Goal: Transaction & Acquisition: Purchase product/service

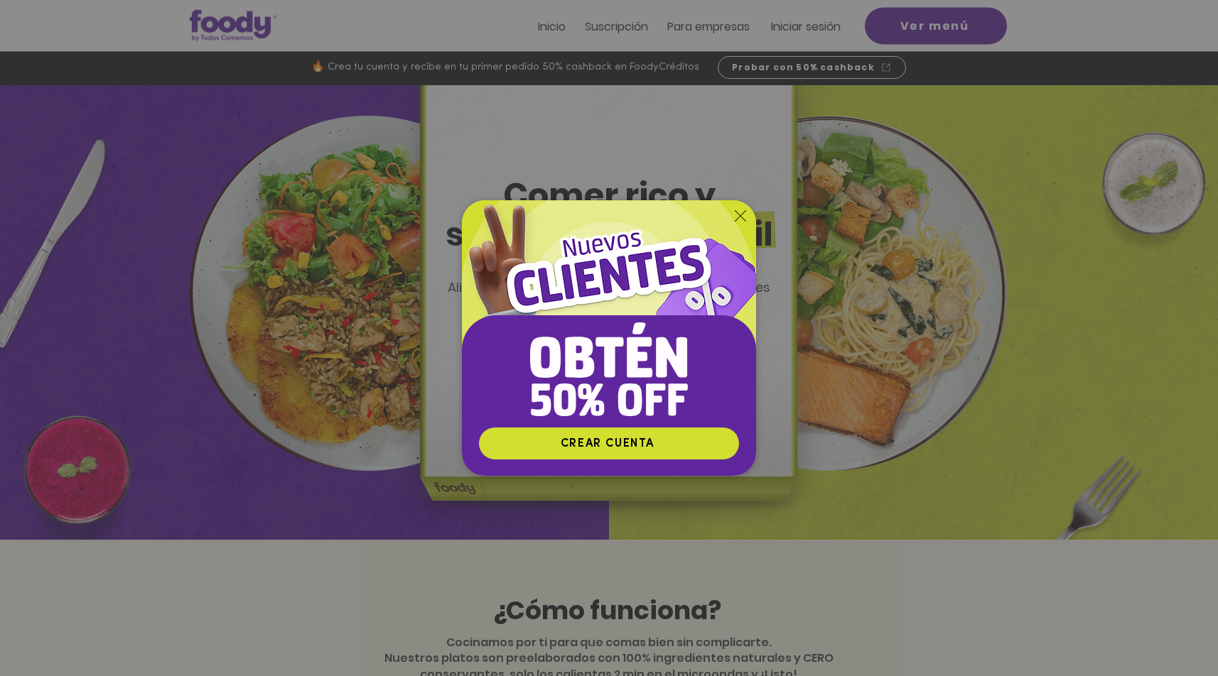
click at [738, 212] on icon "Volver al sitio" at bounding box center [740, 215] width 11 height 11
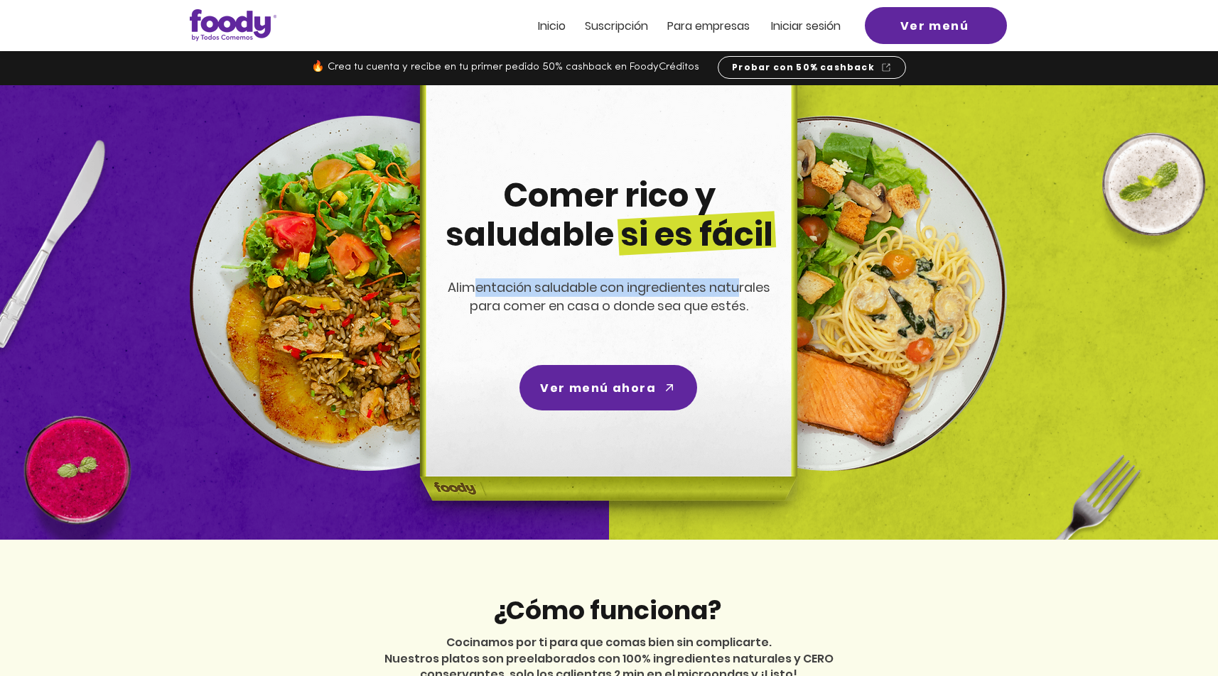
drag, startPoint x: 474, startPoint y: 282, endPoint x: 741, endPoint y: 293, distance: 267.4
click at [741, 293] on span "Alimentación saludable con ingredientes naturales para comer en casa o donde se…" at bounding box center [609, 297] width 323 height 36
click at [563, 298] on span "Alimentación saludable con ingredientes naturales para comer en casa o donde se…" at bounding box center [609, 297] width 323 height 36
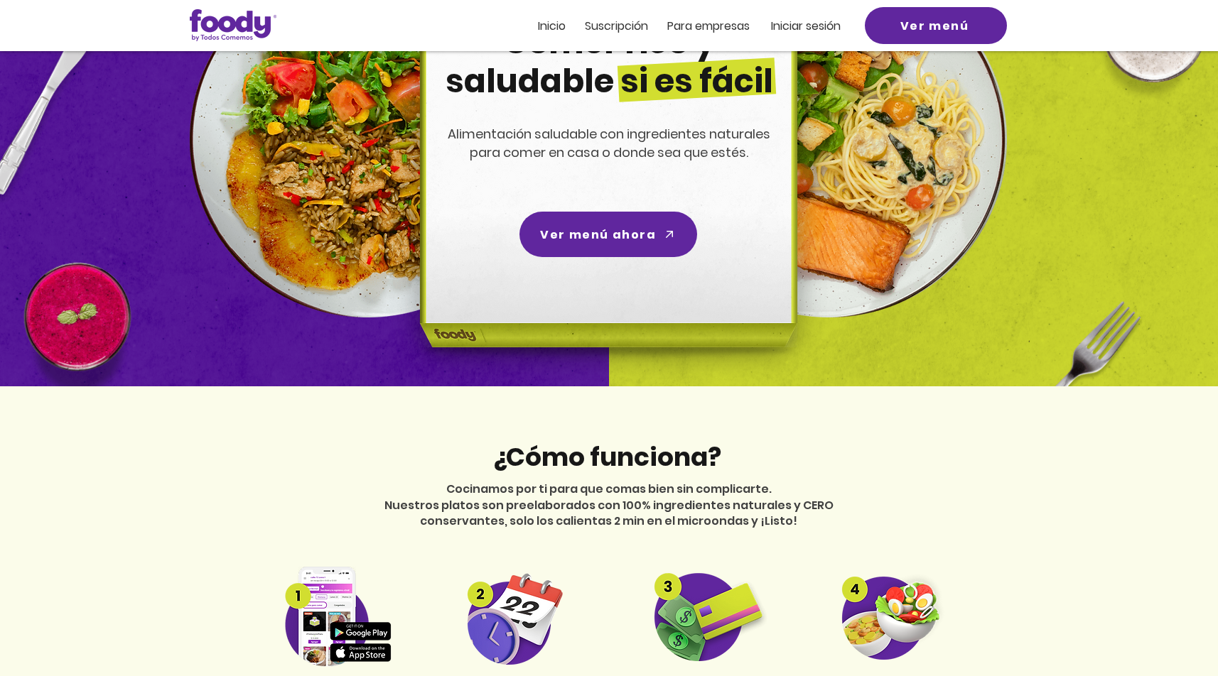
scroll to position [307, 0]
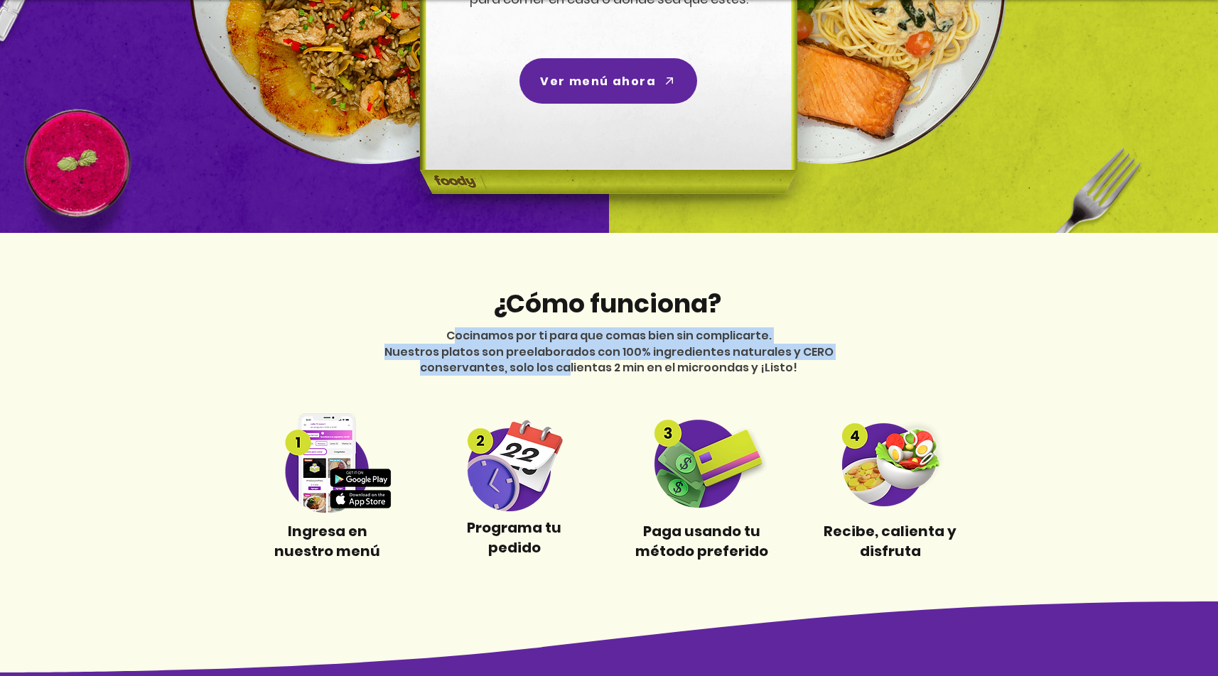
drag, startPoint x: 455, startPoint y: 333, endPoint x: 567, endPoint y: 368, distance: 117.8
click at [567, 368] on div "Cocinamos por ti para que comas bien sin complicarte. Nuestros platos son preel…" at bounding box center [608, 352] width 497 height 48
click at [469, 344] on span "Cocinamos por ti para que comas bien sin complicarte." at bounding box center [608, 336] width 325 height 16
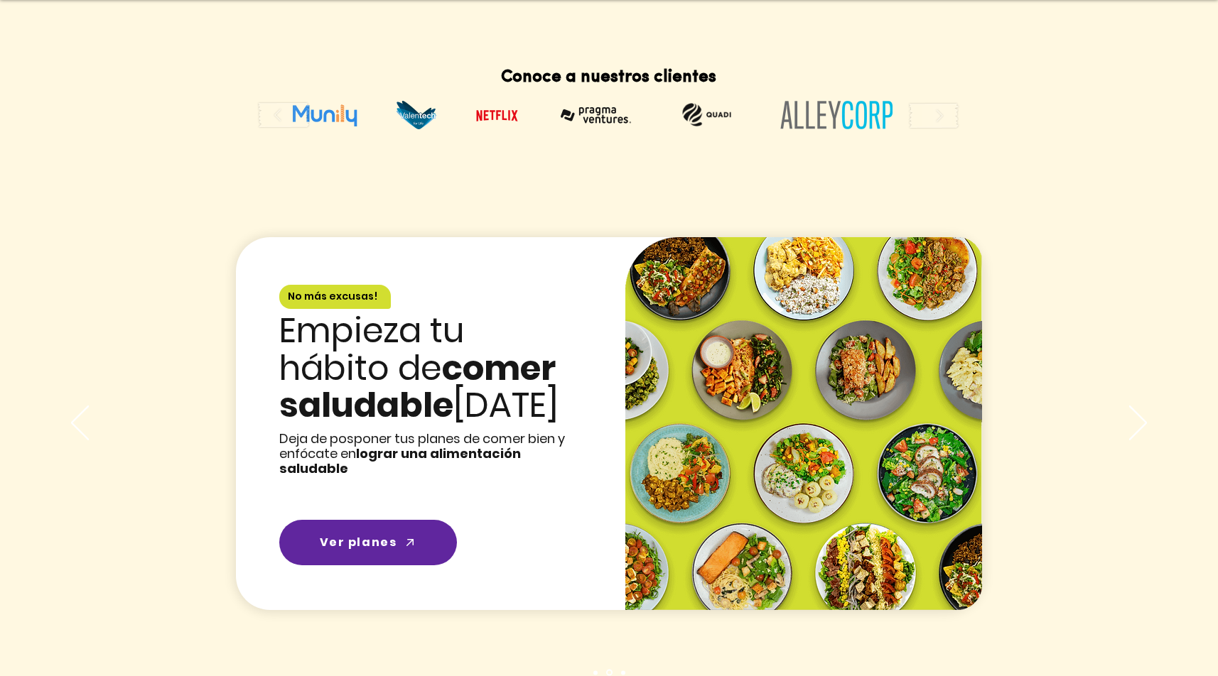
scroll to position [1944, 0]
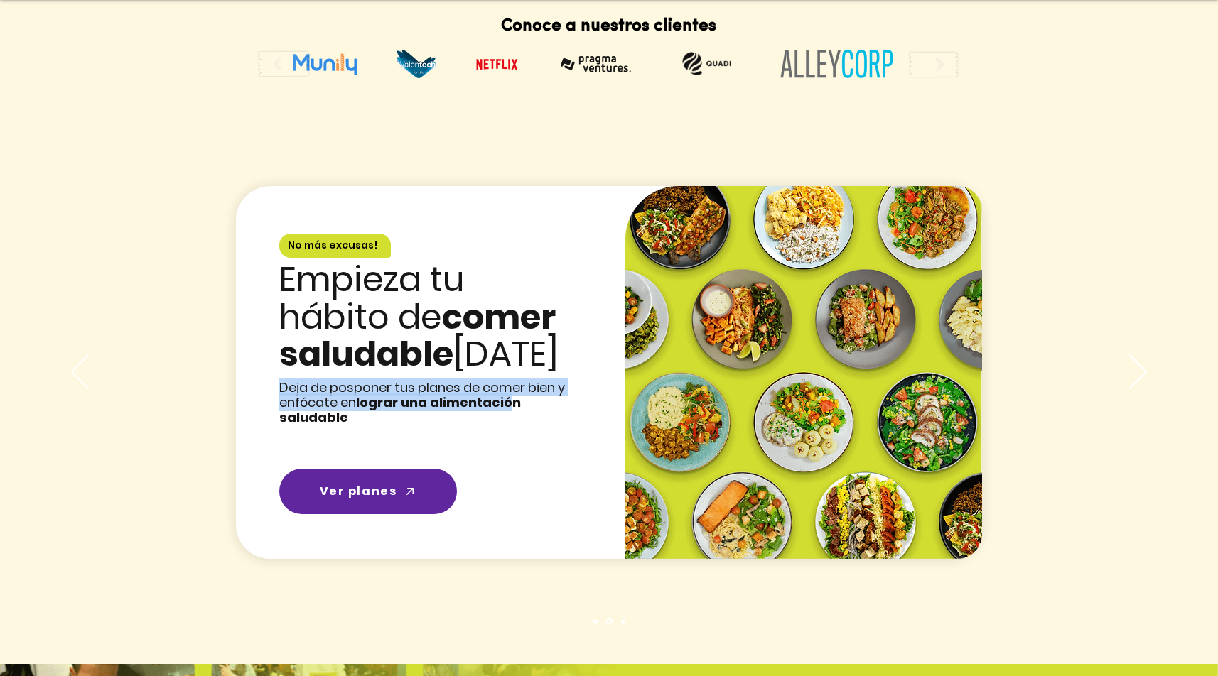
drag, startPoint x: 281, startPoint y: 361, endPoint x: 510, endPoint y: 373, distance: 229.8
click at [510, 380] on span "Deja de posponer tus planes de comer bien y enfócate en lograr una alimentación…" at bounding box center [422, 402] width 286 height 45
click at [369, 394] on span "lograr una alimentación saludable" at bounding box center [400, 410] width 242 height 33
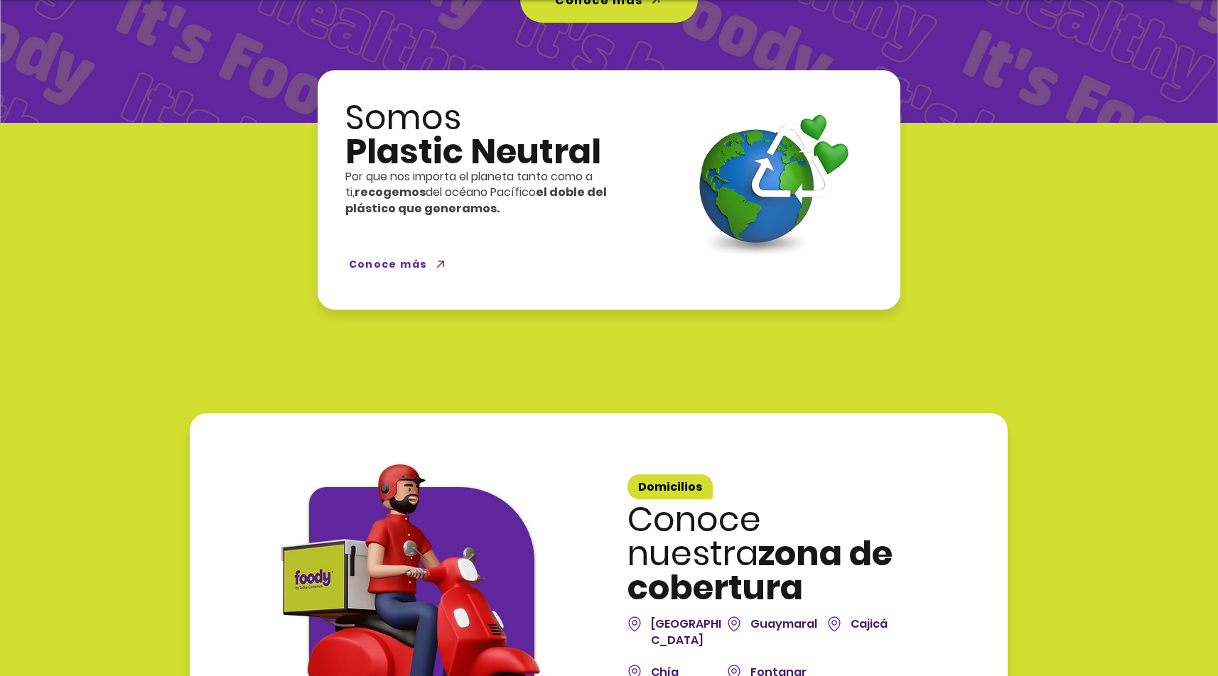
scroll to position [3658, 0]
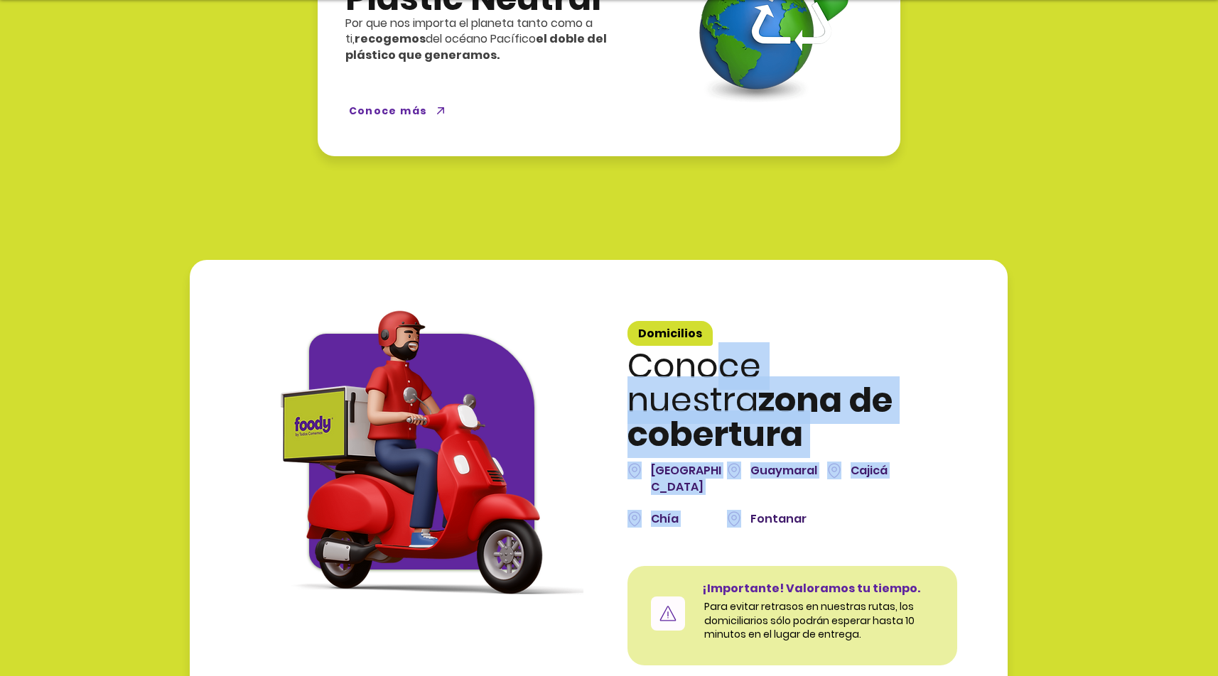
drag, startPoint x: 712, startPoint y: 327, endPoint x: 753, endPoint y: 438, distance: 118.7
click at [753, 438] on div "Domicilios Conoce nuestra zona de cobertura Bogotá Guaymaral Cajicá Chía Fontan…" at bounding box center [792, 424] width 330 height 207
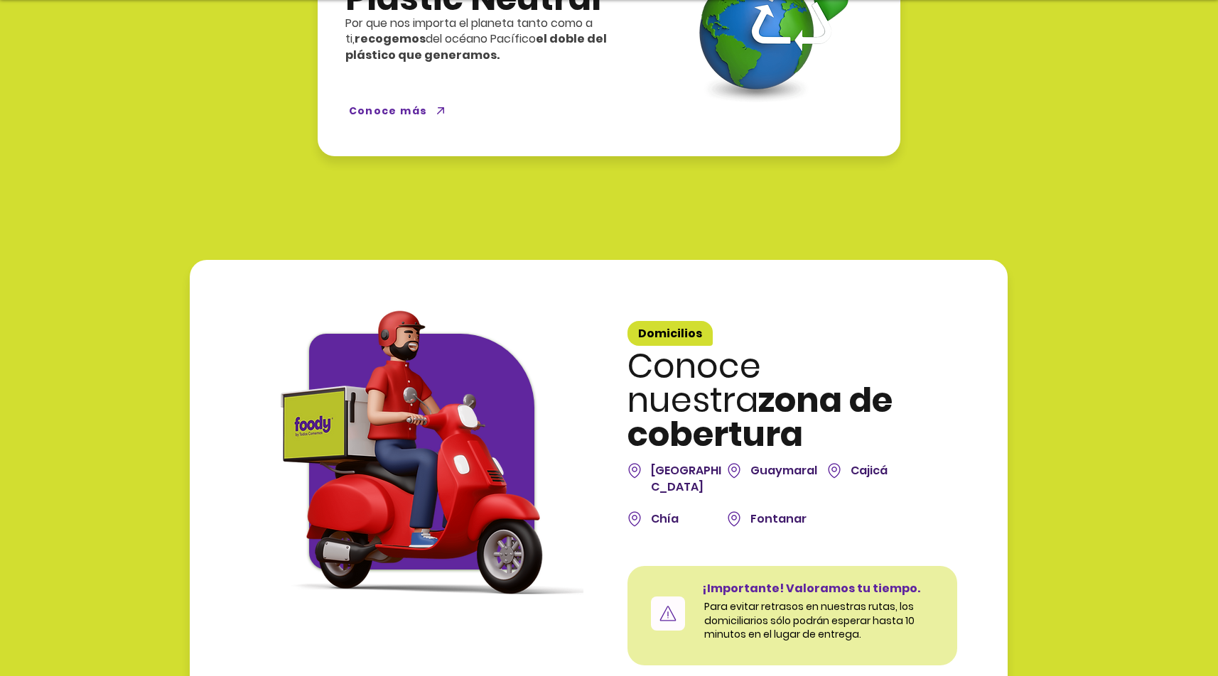
click at [778, 600] on span "Para evitar retrasos en nuestras rutas, los domiciliarios sólo podrán esperar h…" at bounding box center [809, 621] width 210 height 42
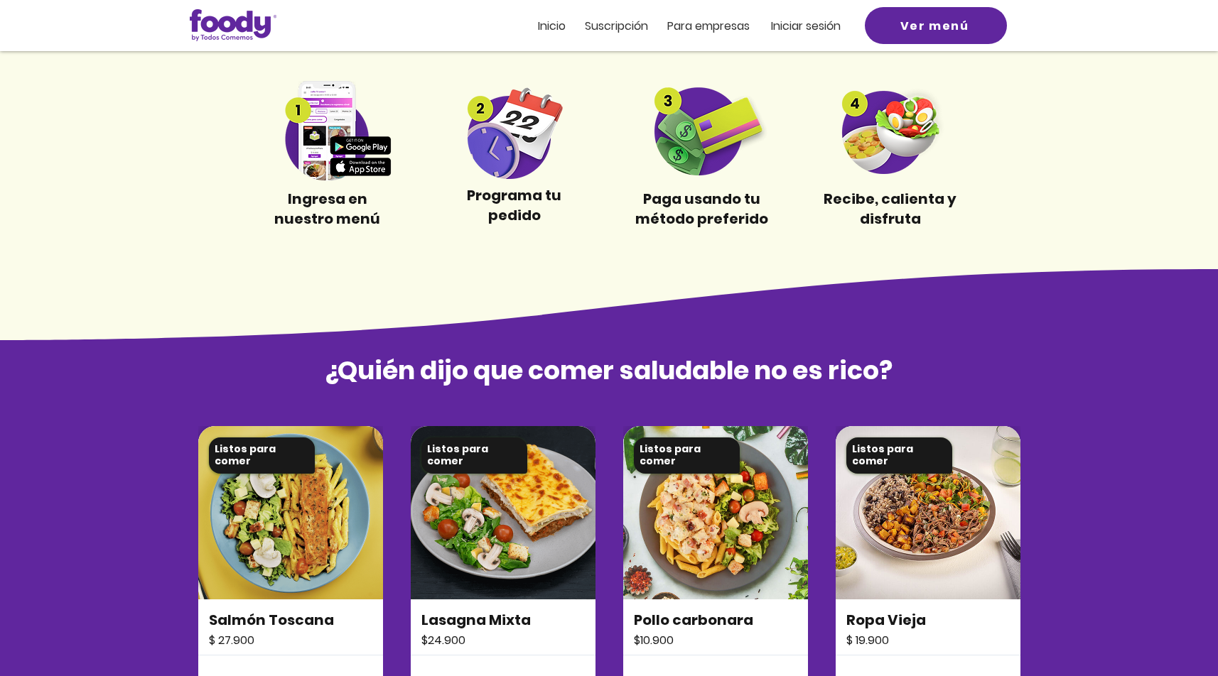
scroll to position [844, 0]
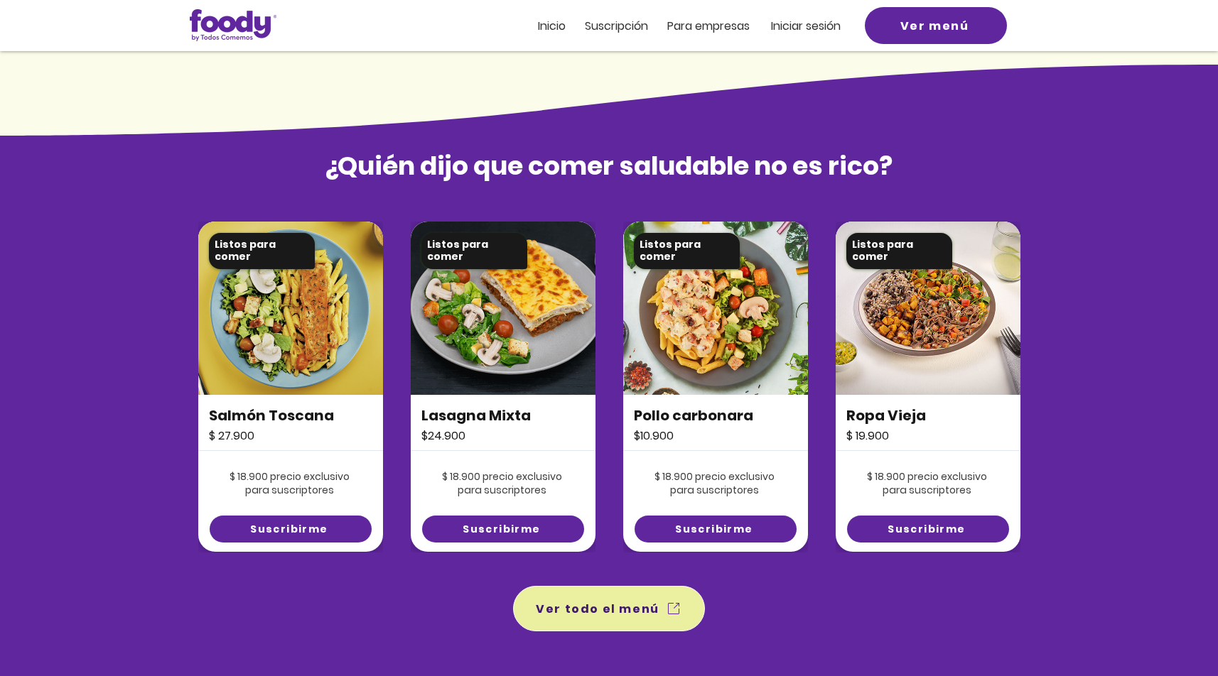
click at [617, 610] on span "Ver todo el menú" at bounding box center [598, 609] width 124 height 18
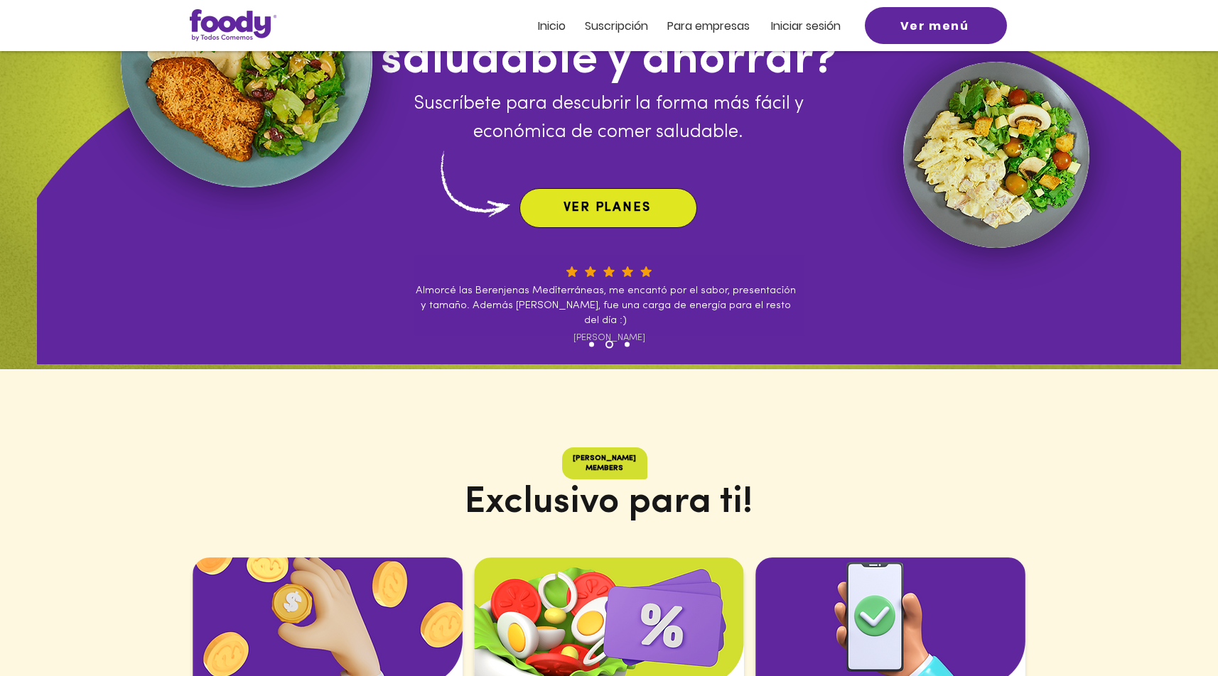
click at [612, 212] on span "VER PLANES" at bounding box center [606, 208] width 87 height 13
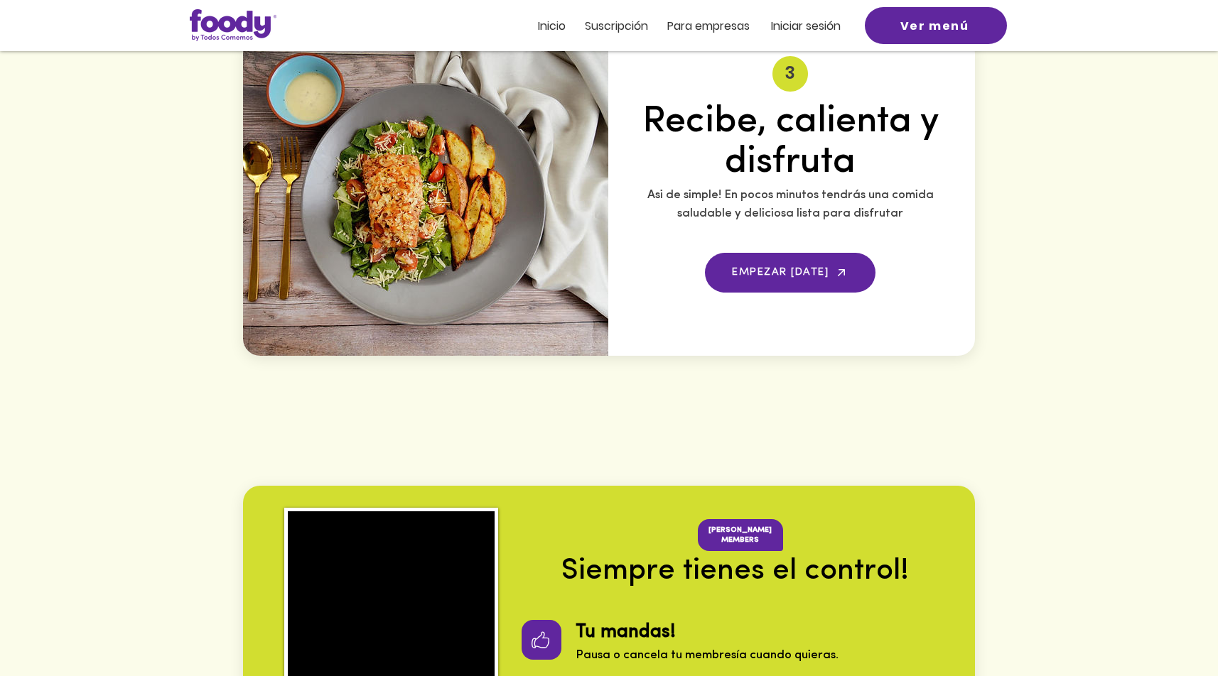
scroll to position [2636, 0]
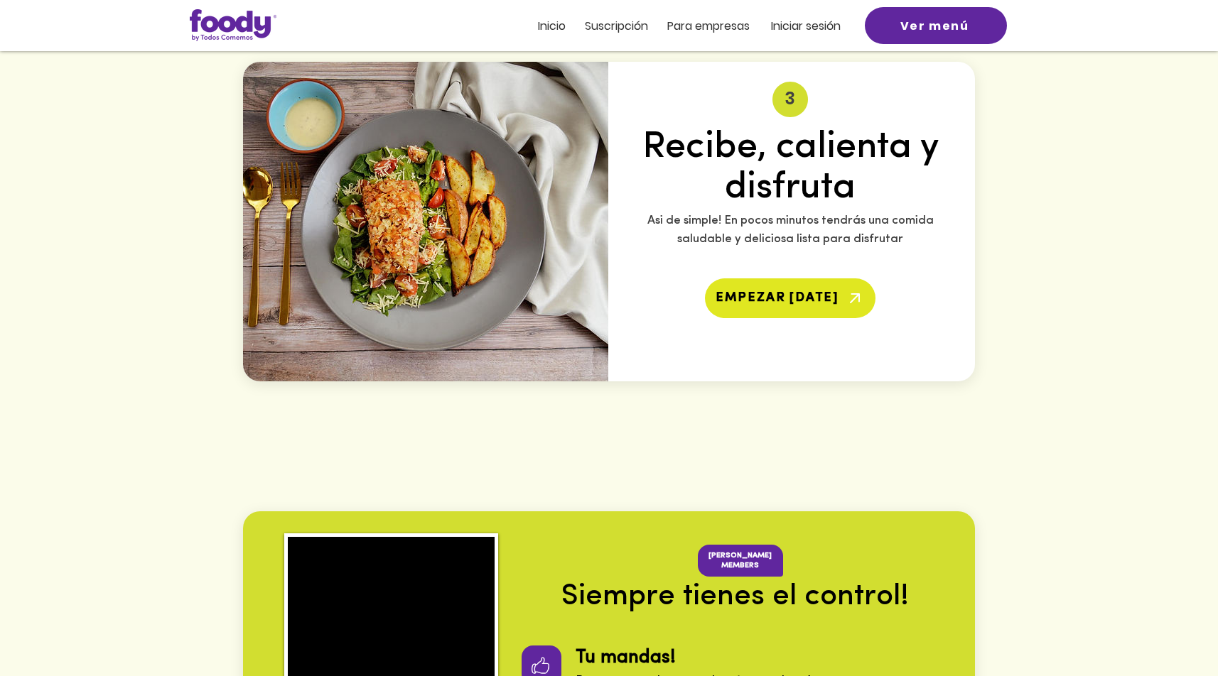
click at [774, 292] on span "EMPEZAR HOY" at bounding box center [778, 298] width 124 height 13
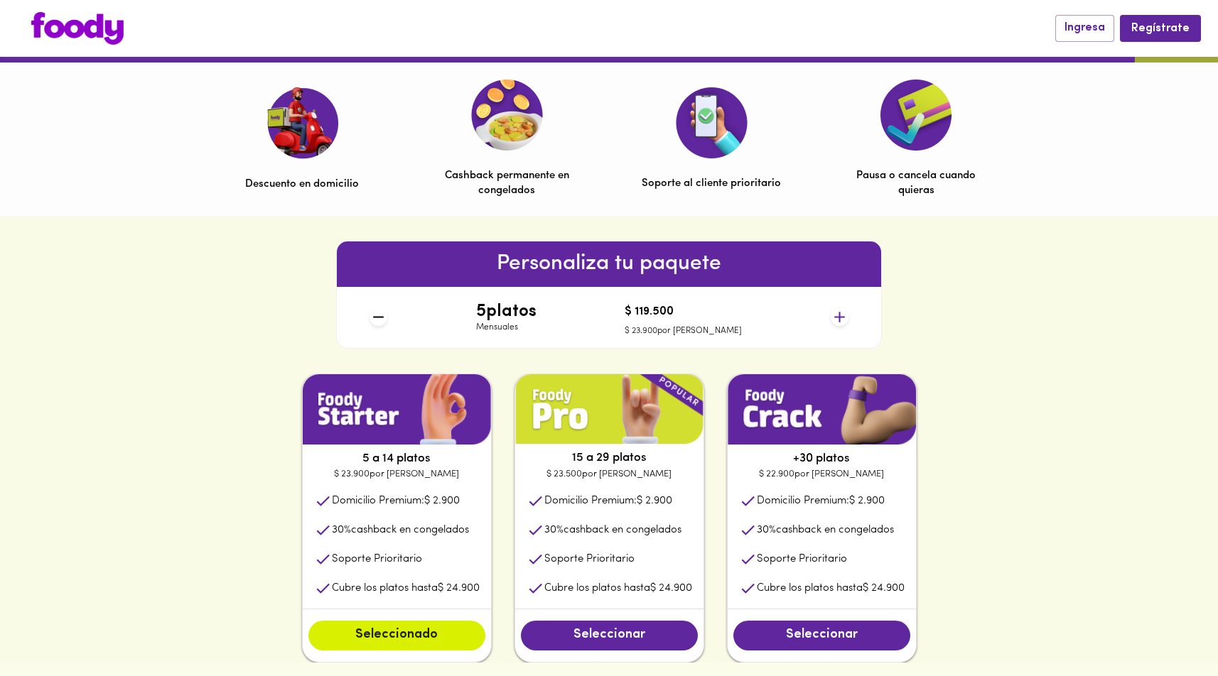
scroll to position [486, 0]
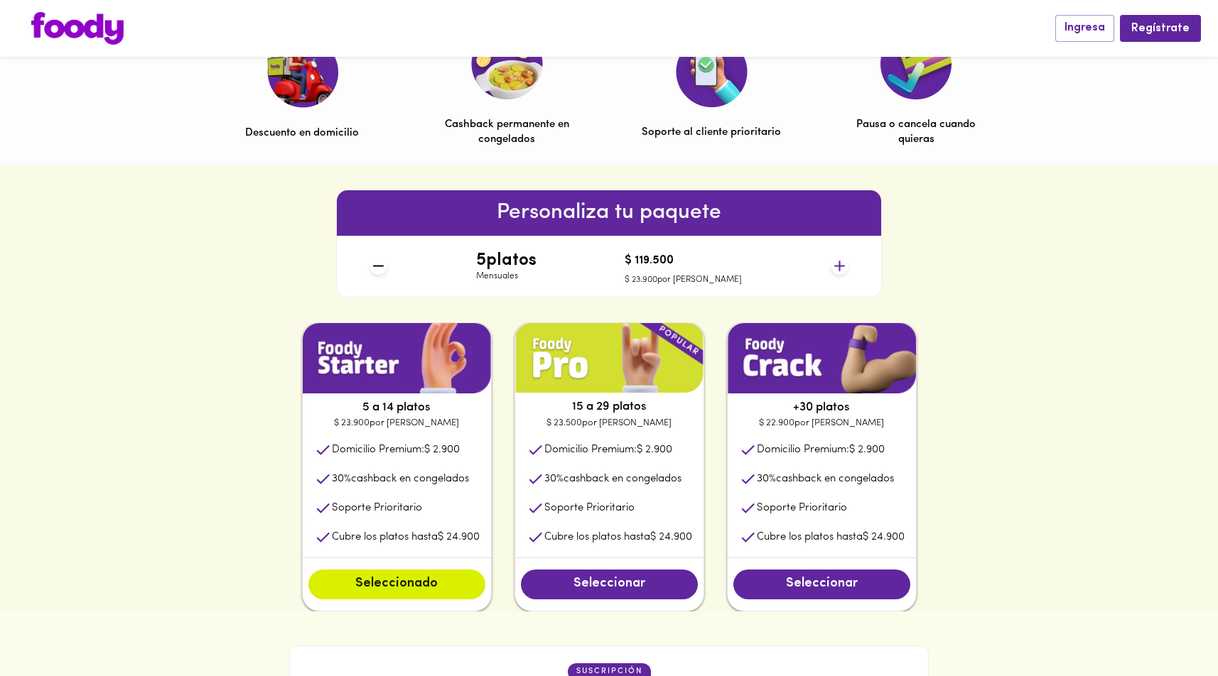
click at [839, 264] on icon at bounding box center [839, 266] width 11 height 11
click at [834, 267] on icon at bounding box center [840, 266] width 18 height 18
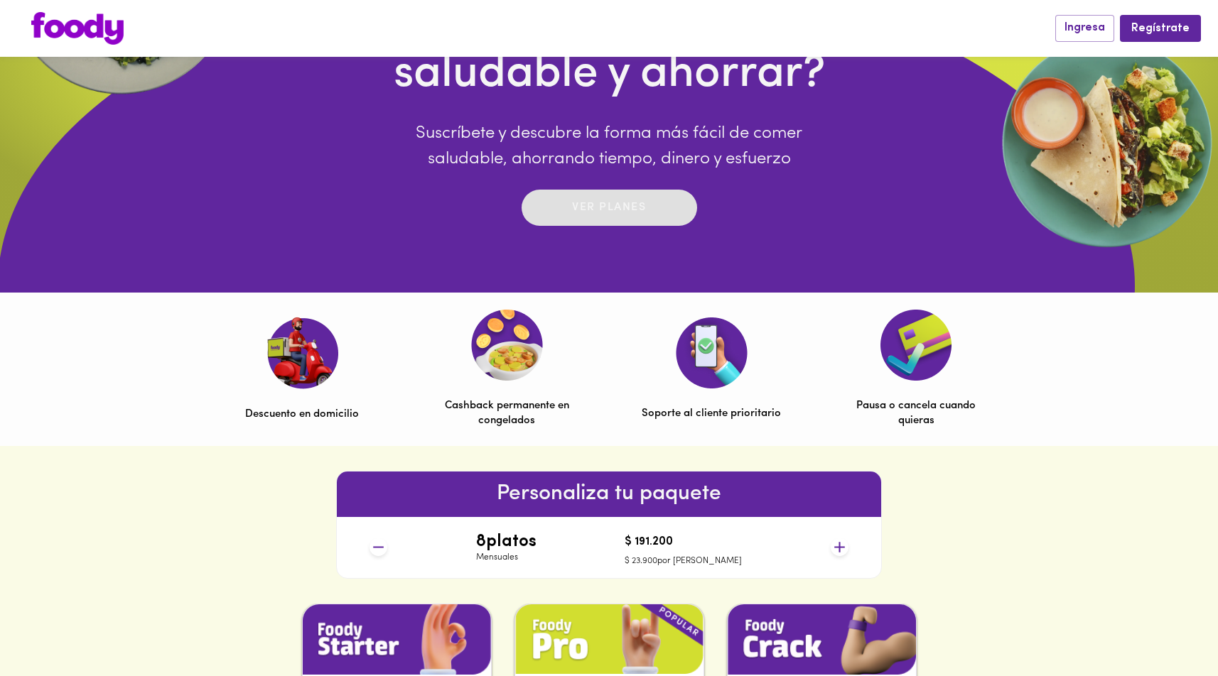
scroll to position [0, 0]
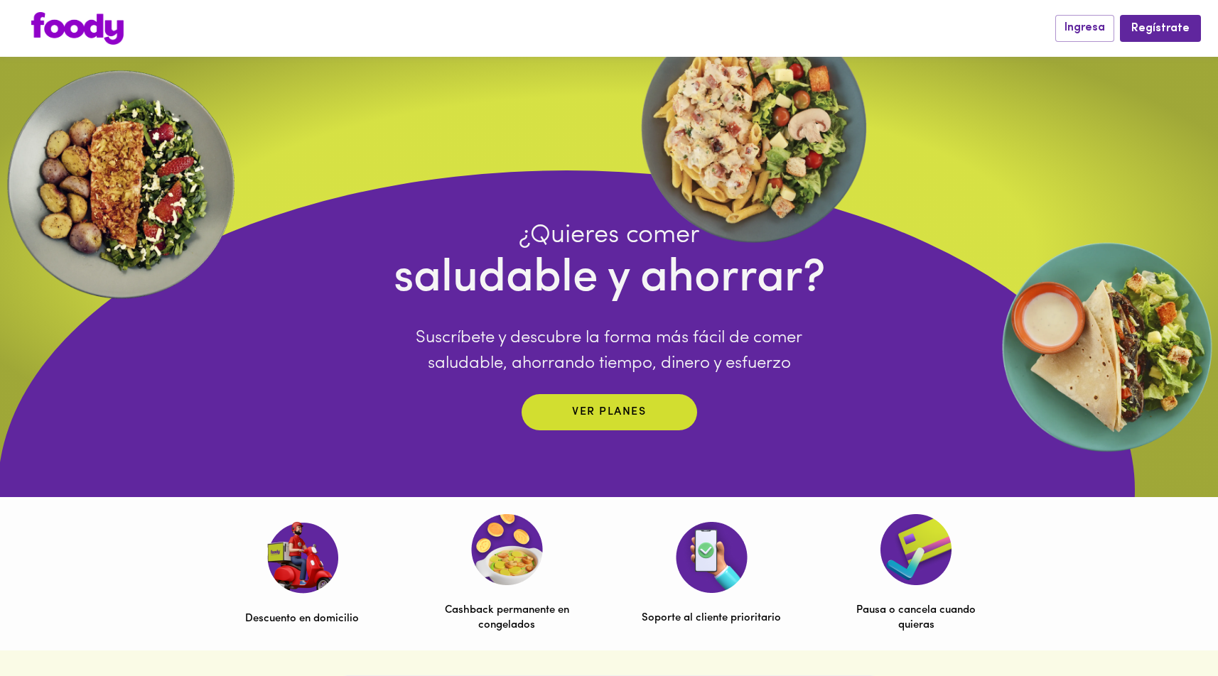
click at [679, 586] on img at bounding box center [712, 557] width 72 height 71
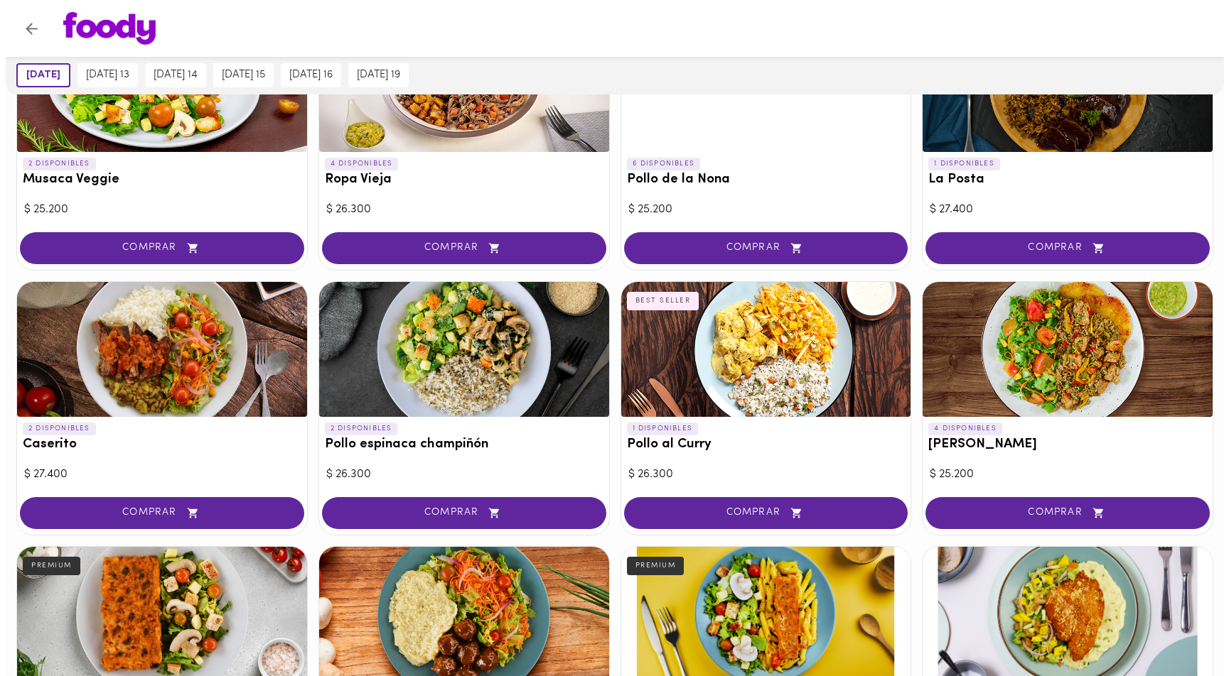
scroll to position [563, 0]
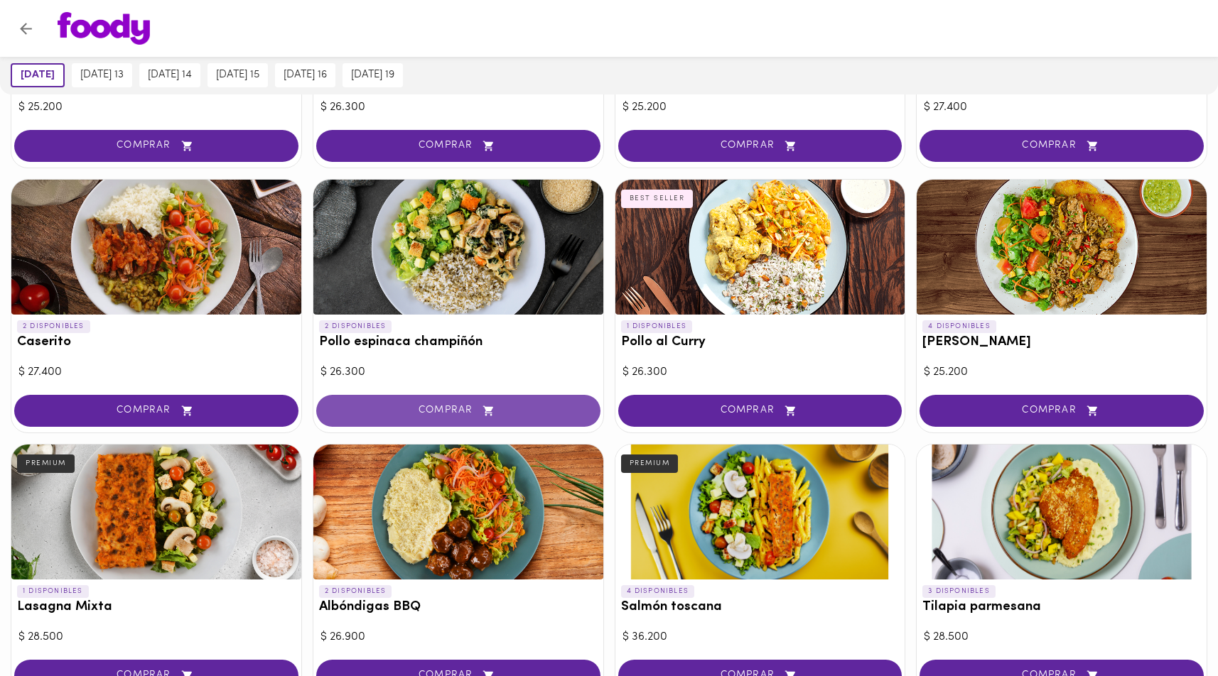
click at [385, 409] on span "COMPRAR" at bounding box center [458, 411] width 249 height 12
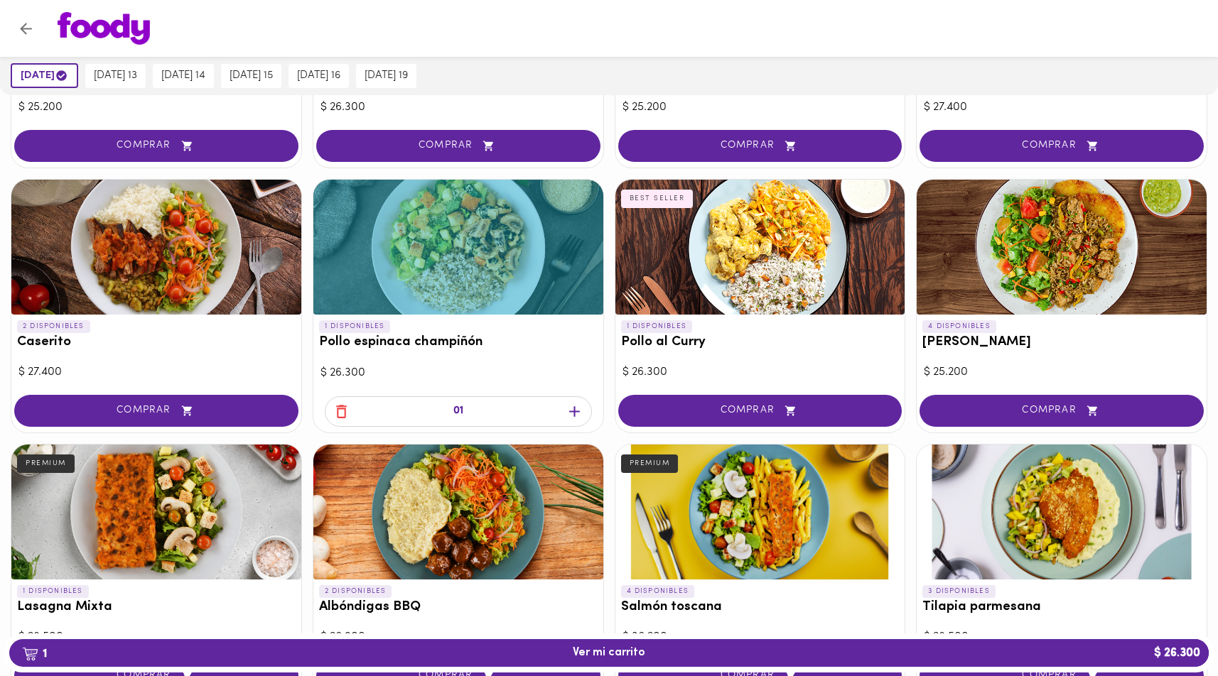
scroll to position [538, 0]
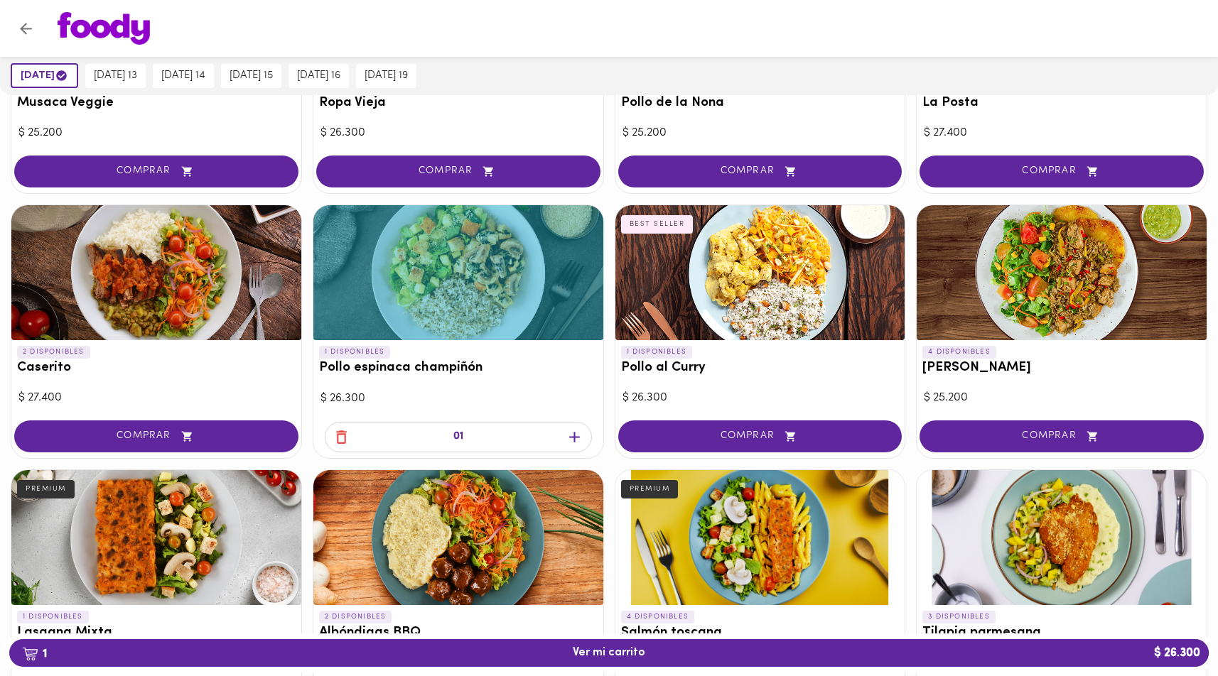
click at [344, 435] on icon "button" at bounding box center [342, 437] width 18 height 18
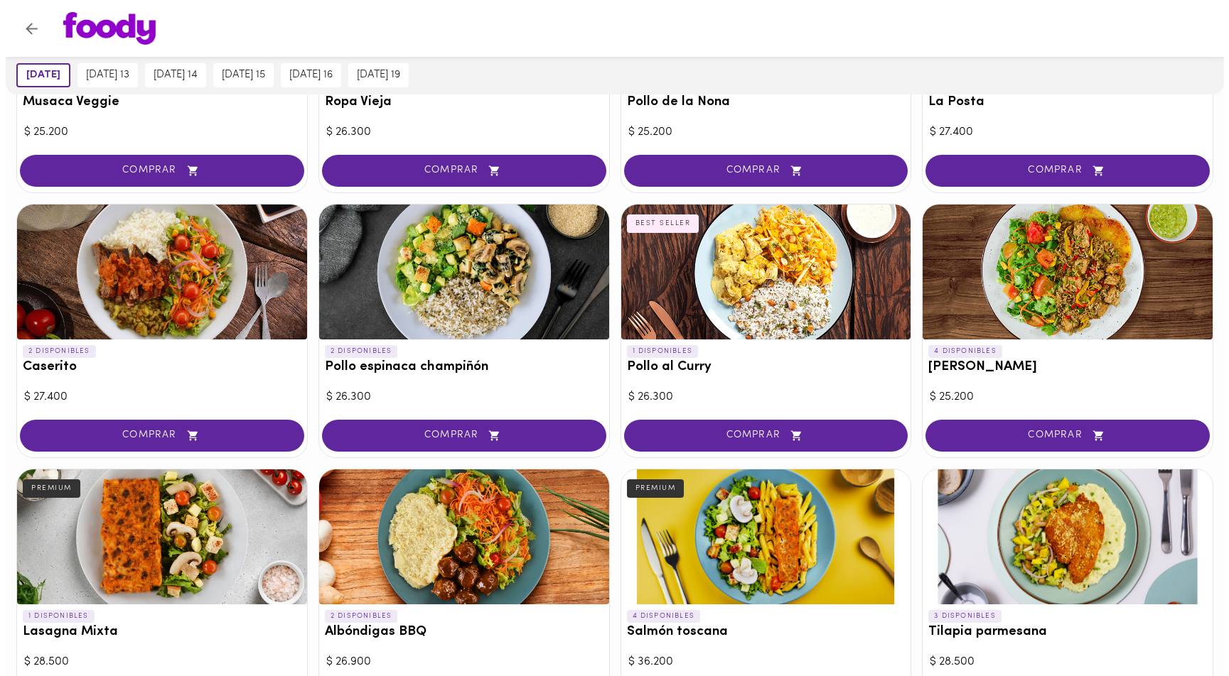
scroll to position [537, 0]
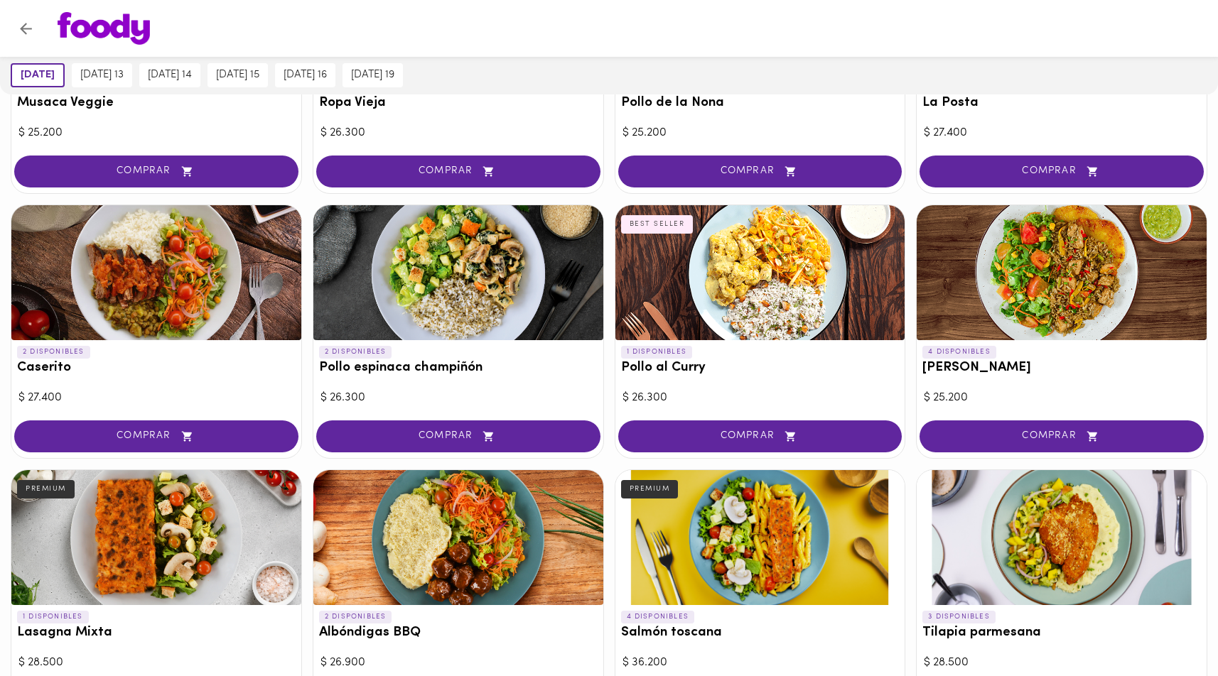
click at [458, 295] on div at bounding box center [458, 272] width 290 height 135
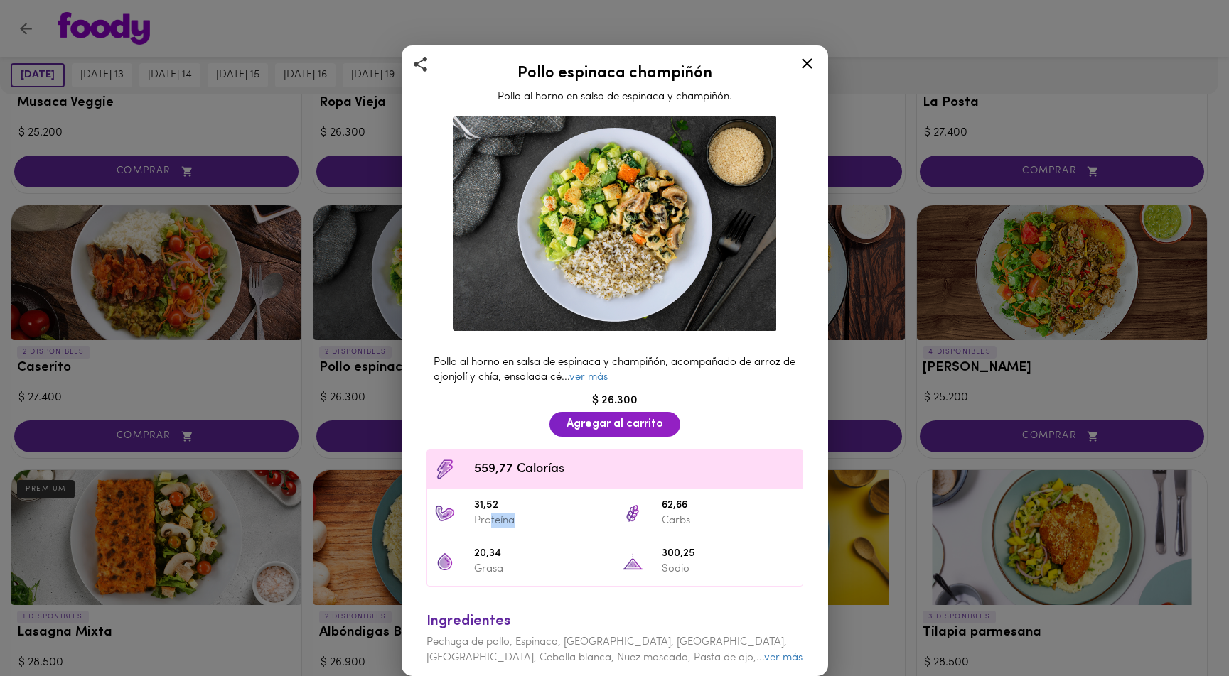
click at [494, 530] on li "31,52 Proteína" at bounding box center [521, 514] width 188 height 48
click at [639, 518] on div at bounding box center [642, 513] width 40 height 21
click at [608, 372] on link "ver más" at bounding box center [588, 377] width 38 height 11
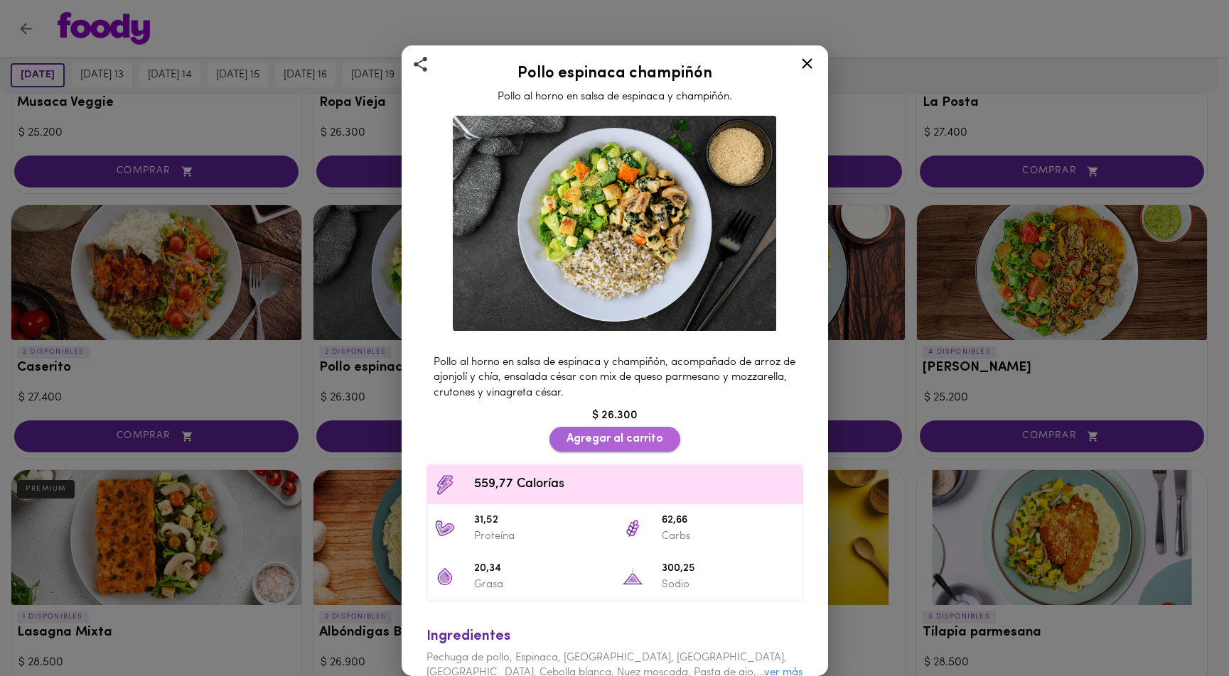
click at [606, 433] on span "Agregar al carrito" at bounding box center [614, 440] width 97 height 14
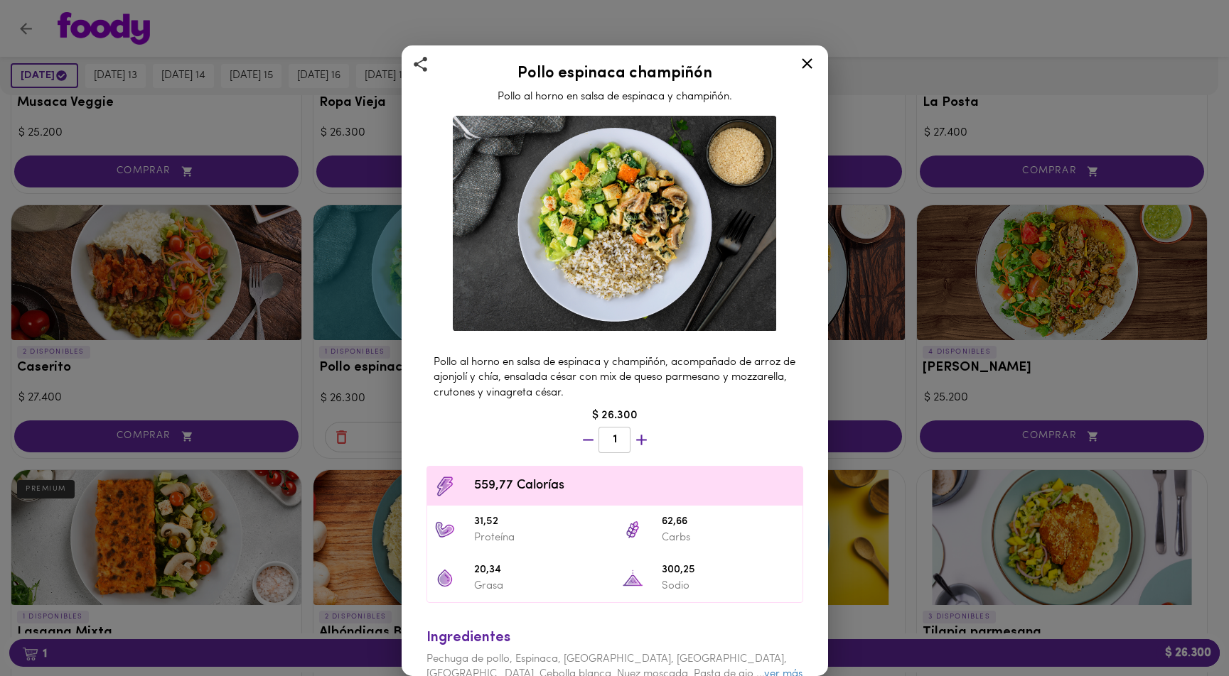
click at [389, 439] on div "Pollo espinaca champiñón Pollo al horno en salsa de espinaca y champiñón. Pollo…" at bounding box center [614, 338] width 1229 height 676
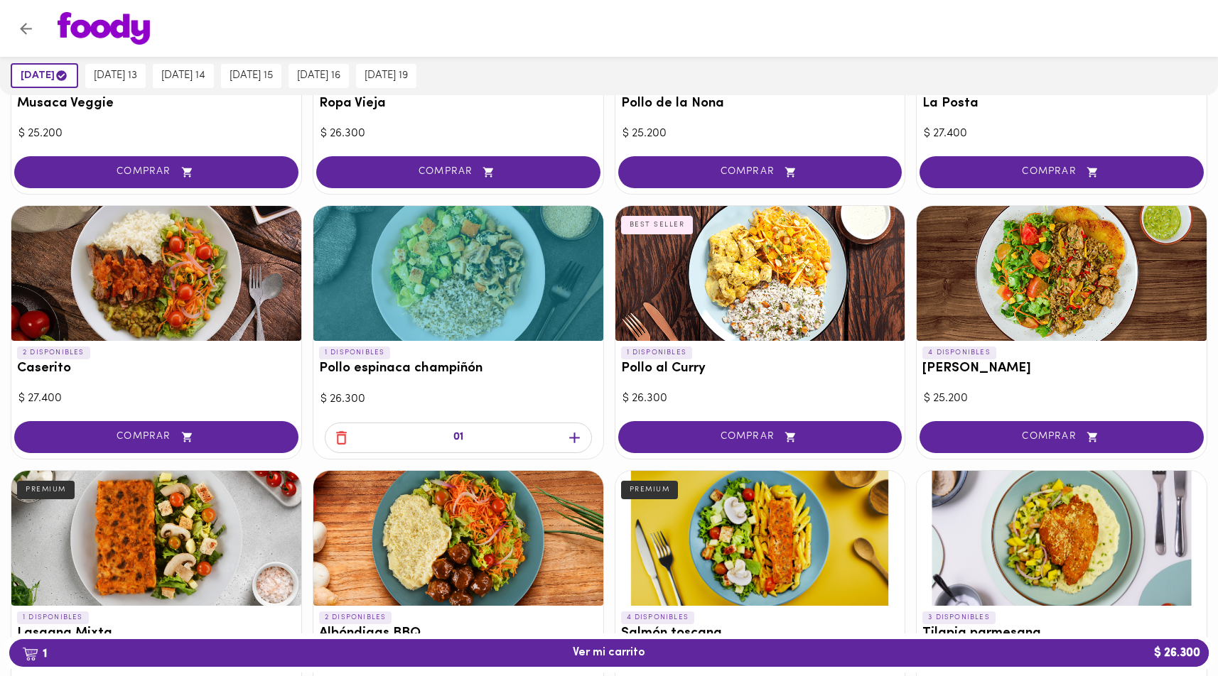
scroll to position [614, 0]
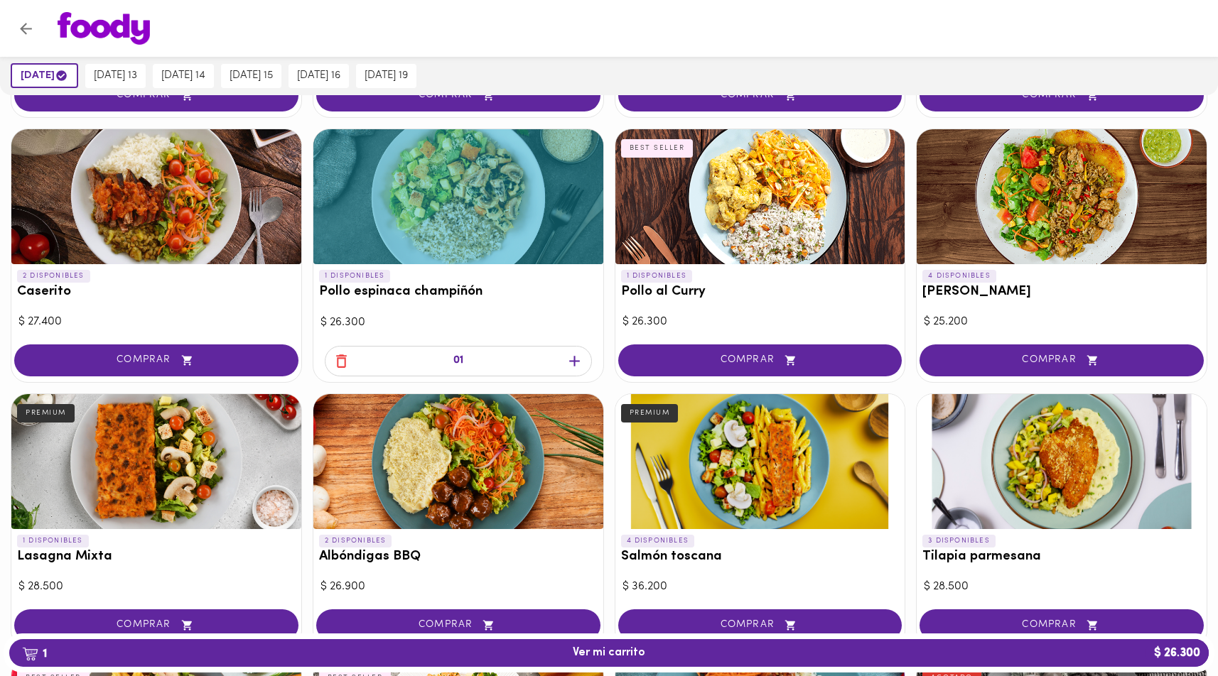
click at [734, 552] on h3 "Salmón toscana" at bounding box center [760, 557] width 279 height 15
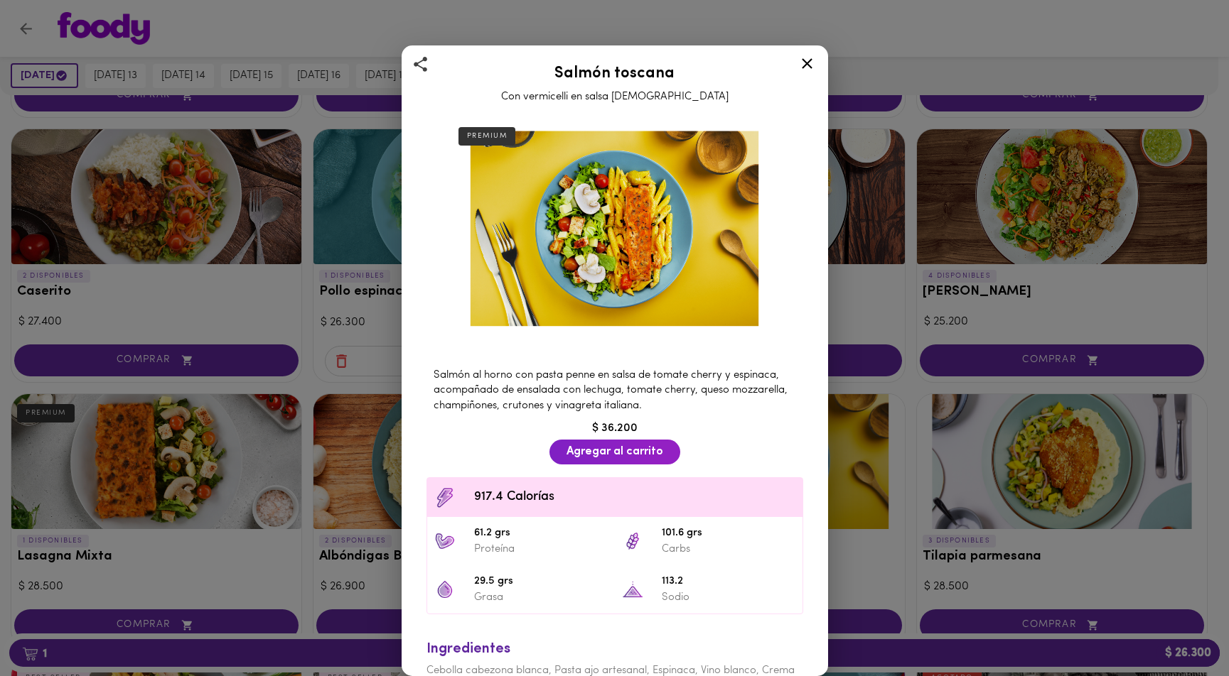
click at [809, 396] on div "Salmón toscana Con vermicelli en salsa aromática PREMIUM Salmón al horno con pa…" at bounding box center [614, 394] width 426 height 699
click at [818, 73] on div at bounding box center [806, 66] width 35 height 34
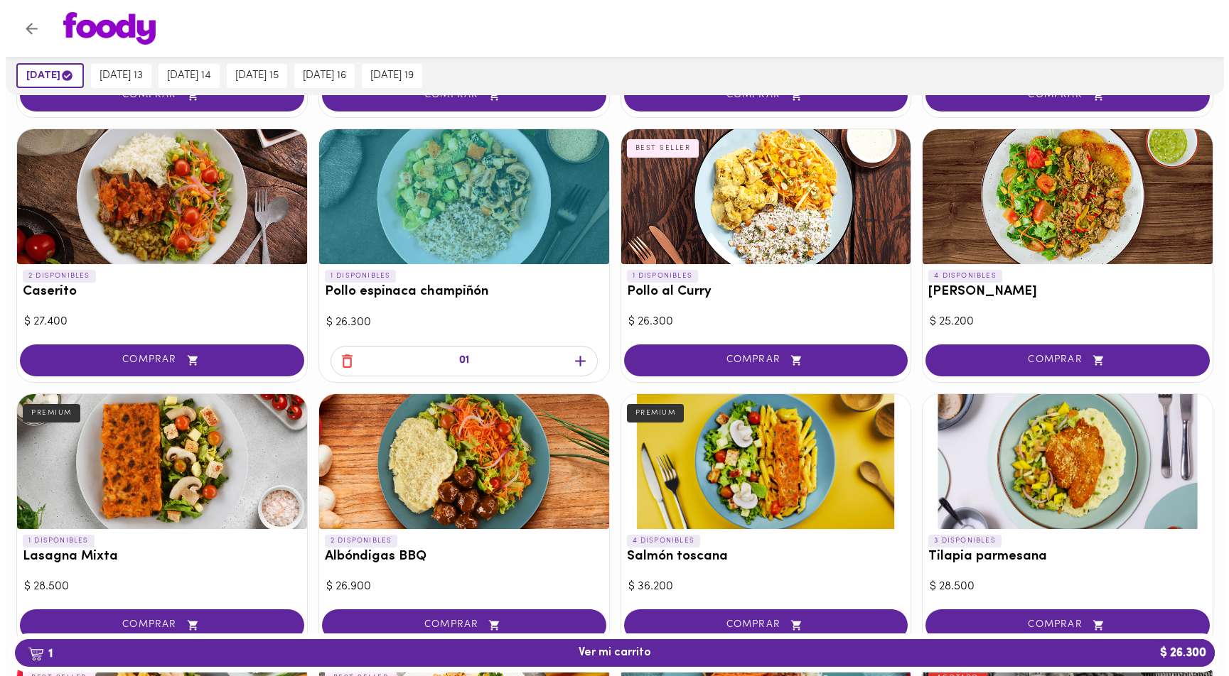
scroll to position [742, 0]
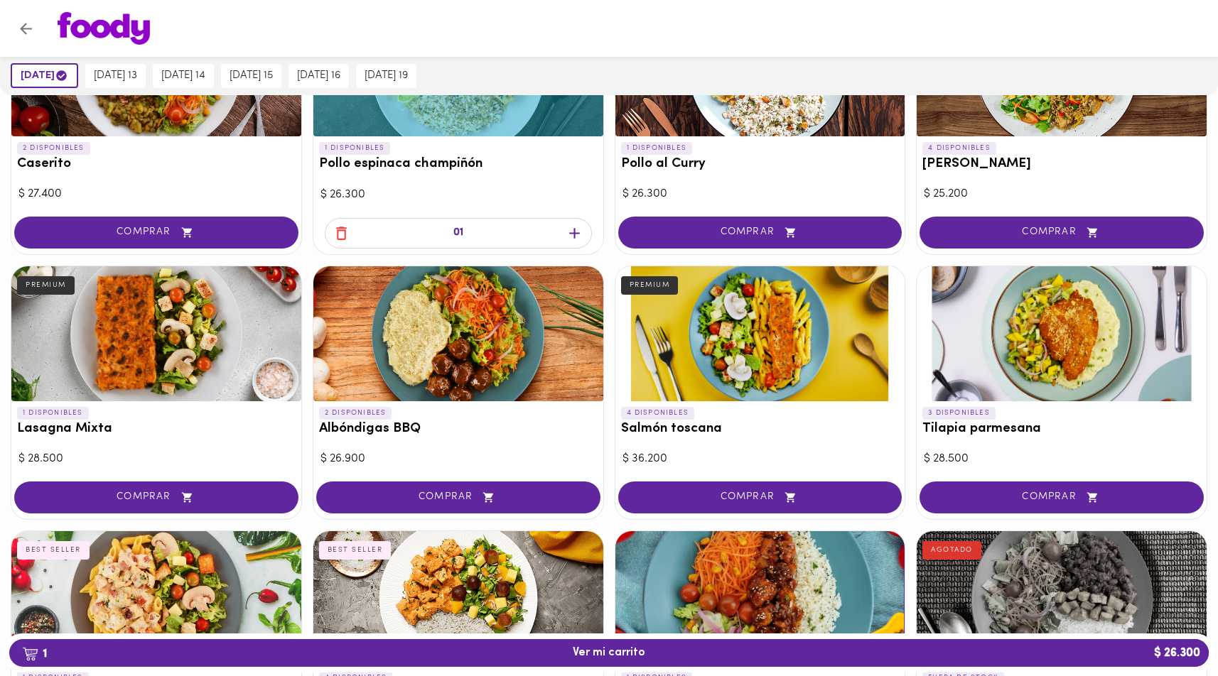
click at [1023, 379] on div at bounding box center [1062, 333] width 290 height 135
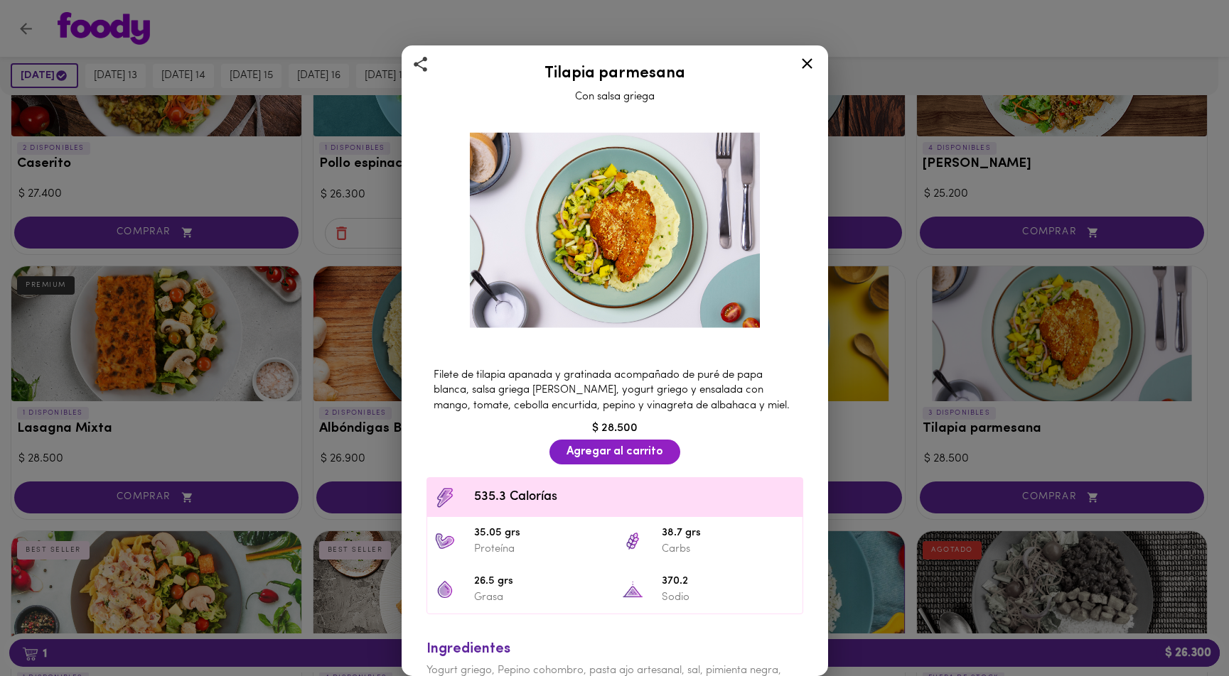
click at [792, 68] on div at bounding box center [806, 66] width 35 height 34
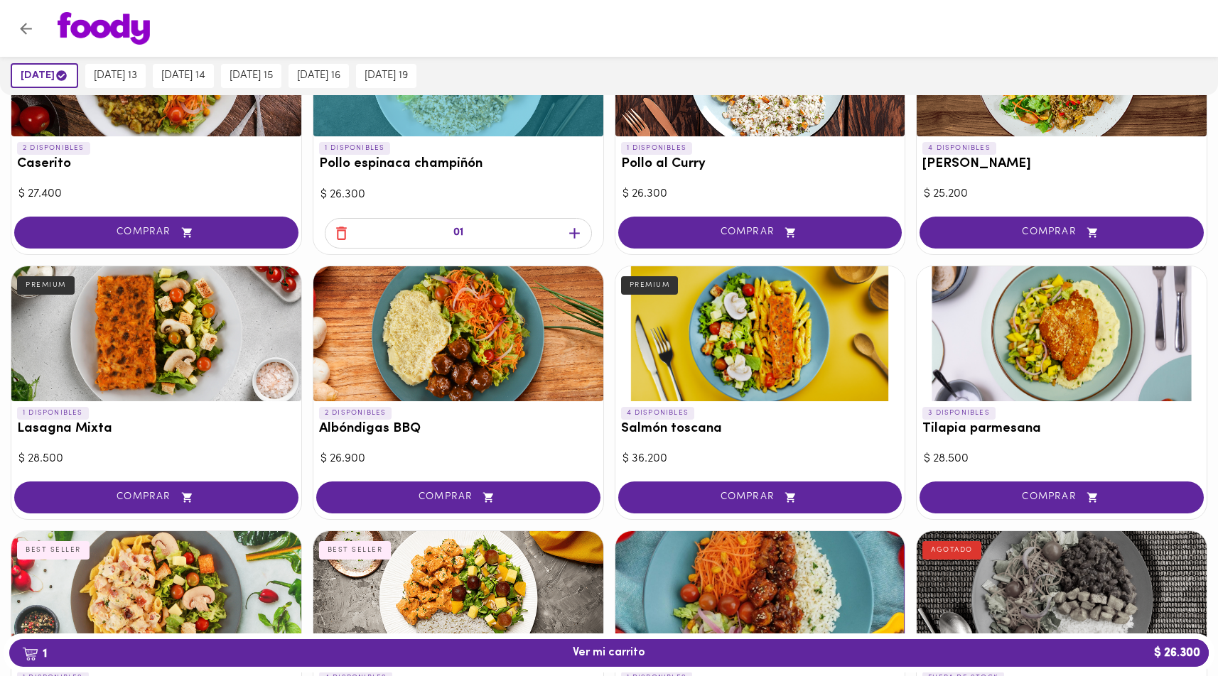
click at [765, 297] on div at bounding box center [760, 333] width 290 height 135
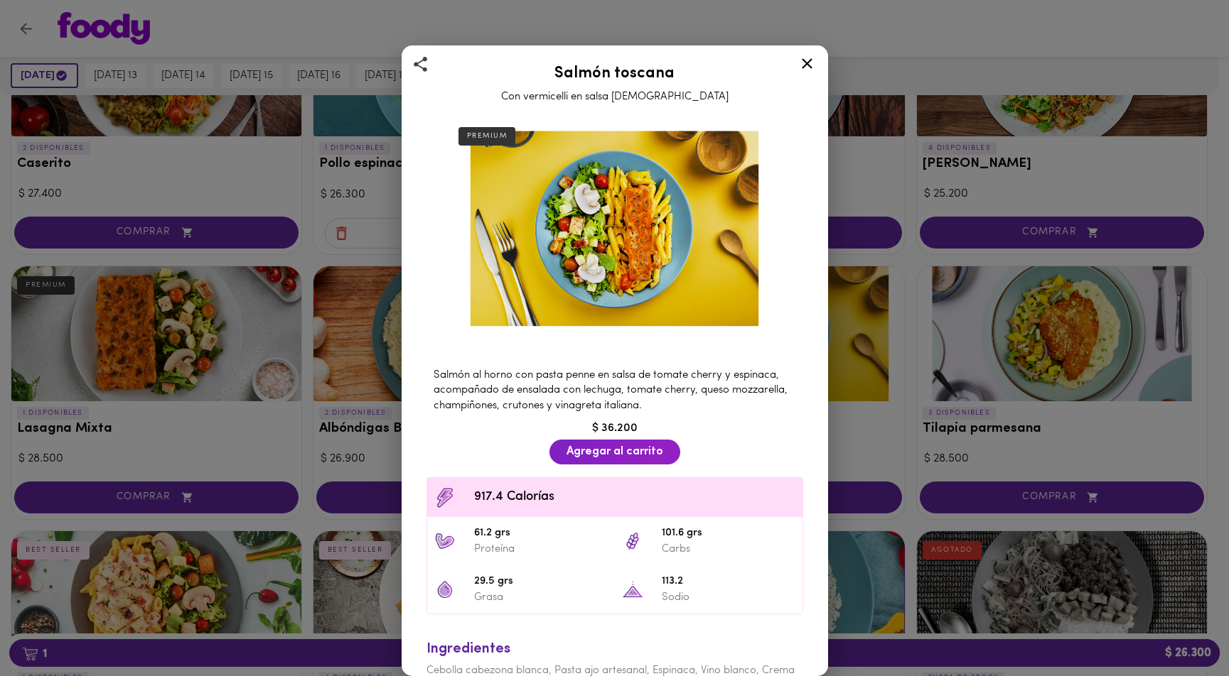
click at [805, 59] on icon at bounding box center [807, 64] width 18 height 18
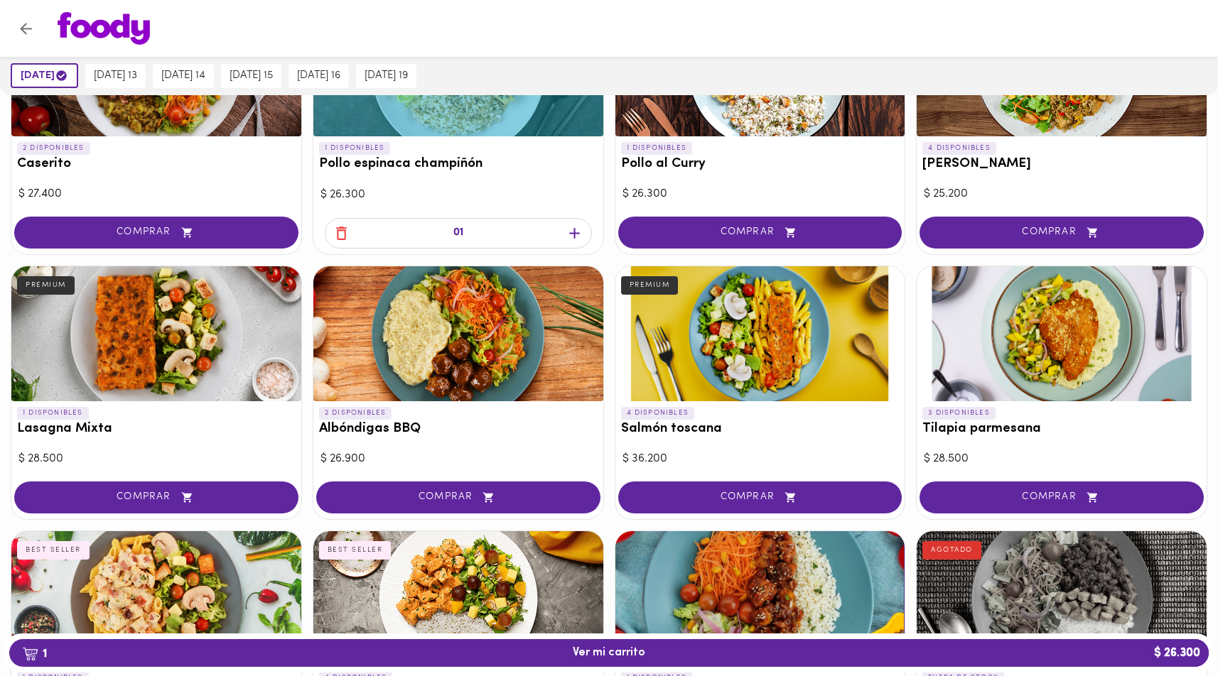
click at [507, 350] on div at bounding box center [458, 333] width 290 height 135
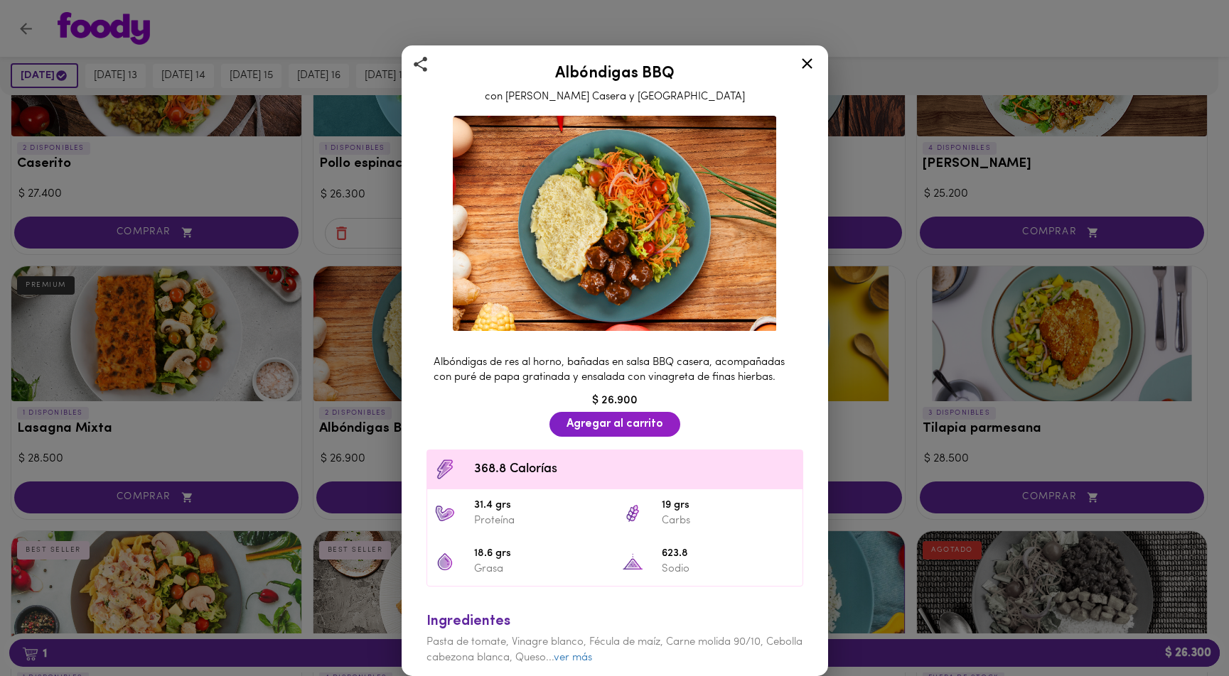
click at [805, 74] on div at bounding box center [806, 66] width 35 height 34
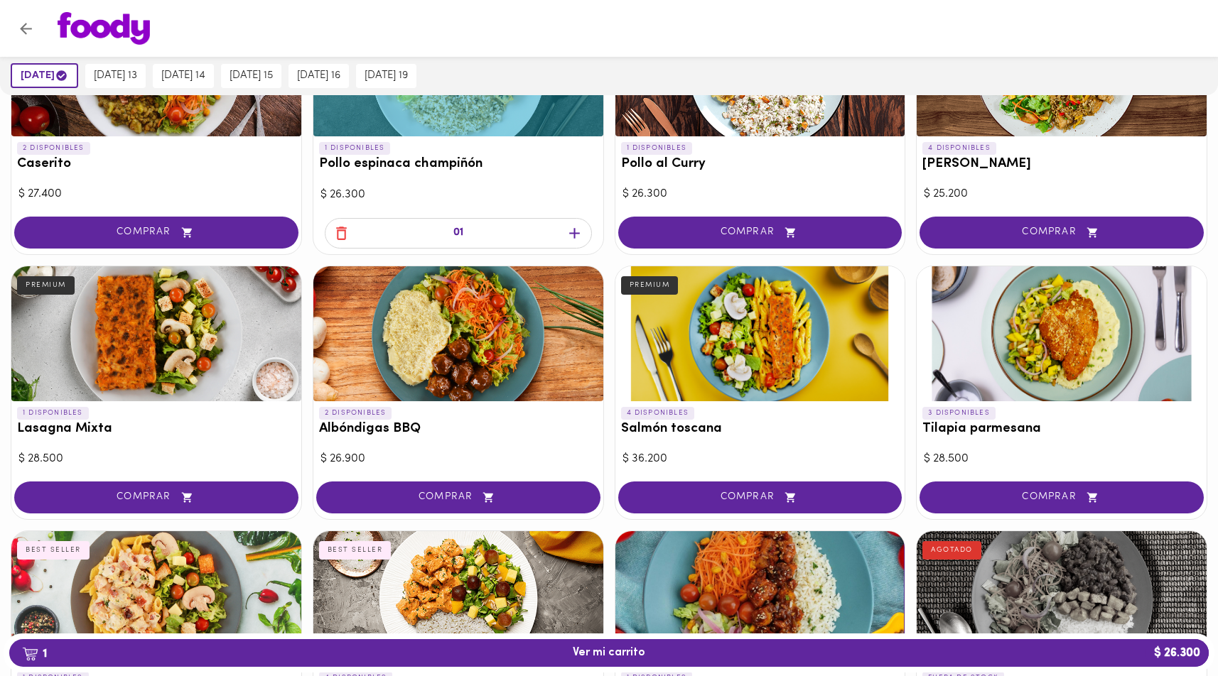
click at [522, 318] on div at bounding box center [458, 333] width 290 height 135
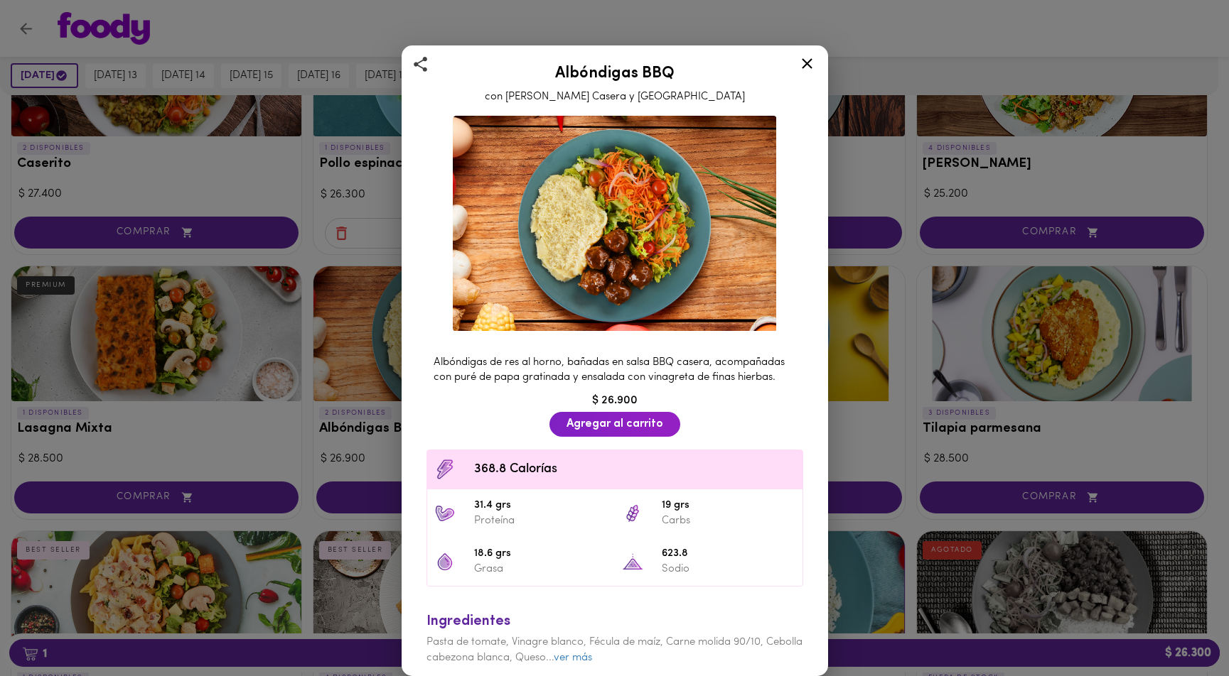
click at [809, 66] on icon at bounding box center [807, 63] width 11 height 11
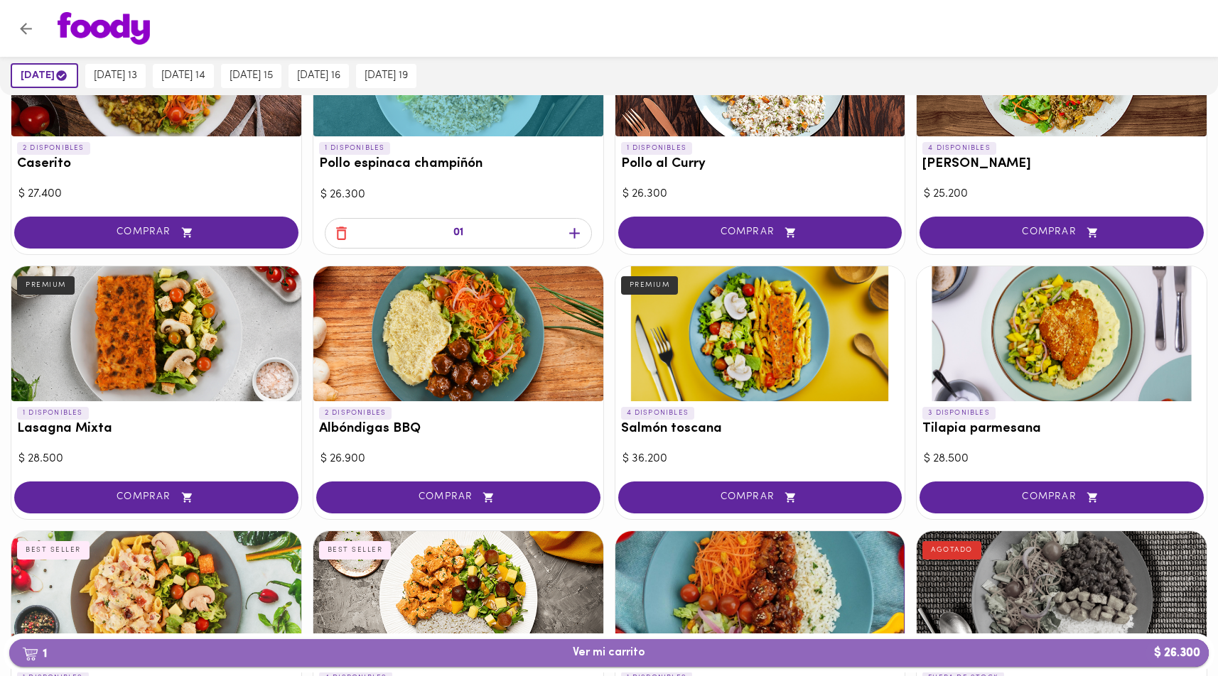
click at [415, 645] on button "1 Ver mi carrito $ 26.300" at bounding box center [608, 654] width 1199 height 28
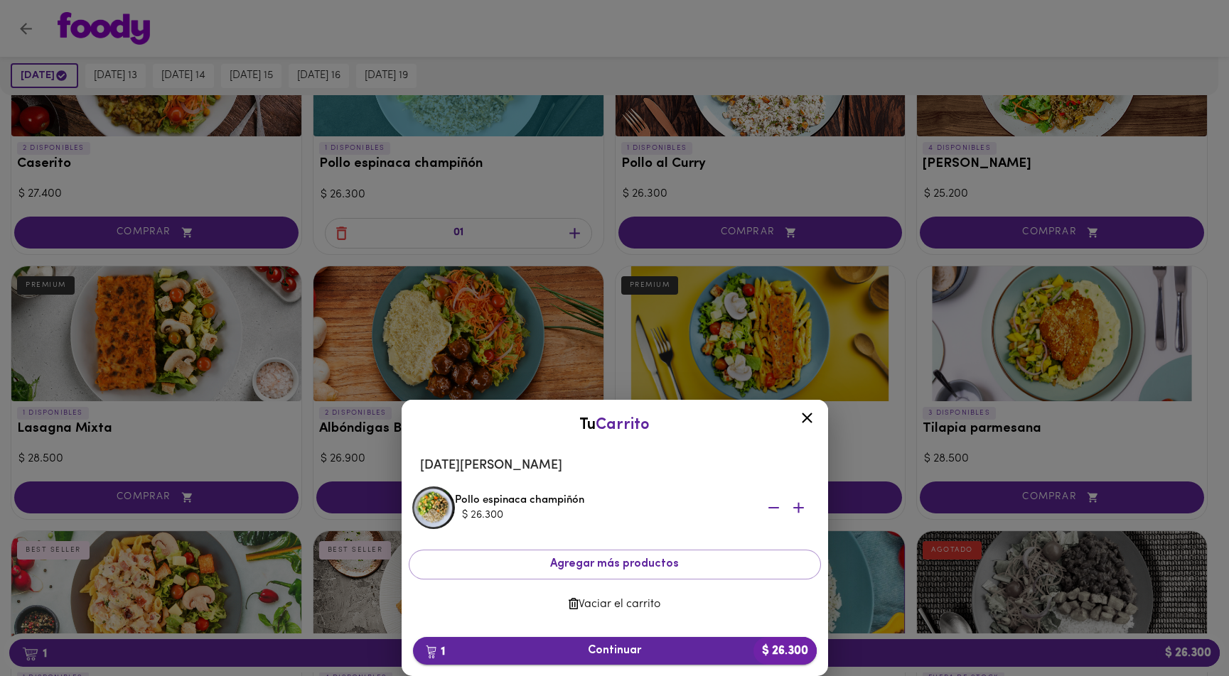
click at [483, 649] on span "1 Continuar $ 26.300" at bounding box center [614, 652] width 381 height 14
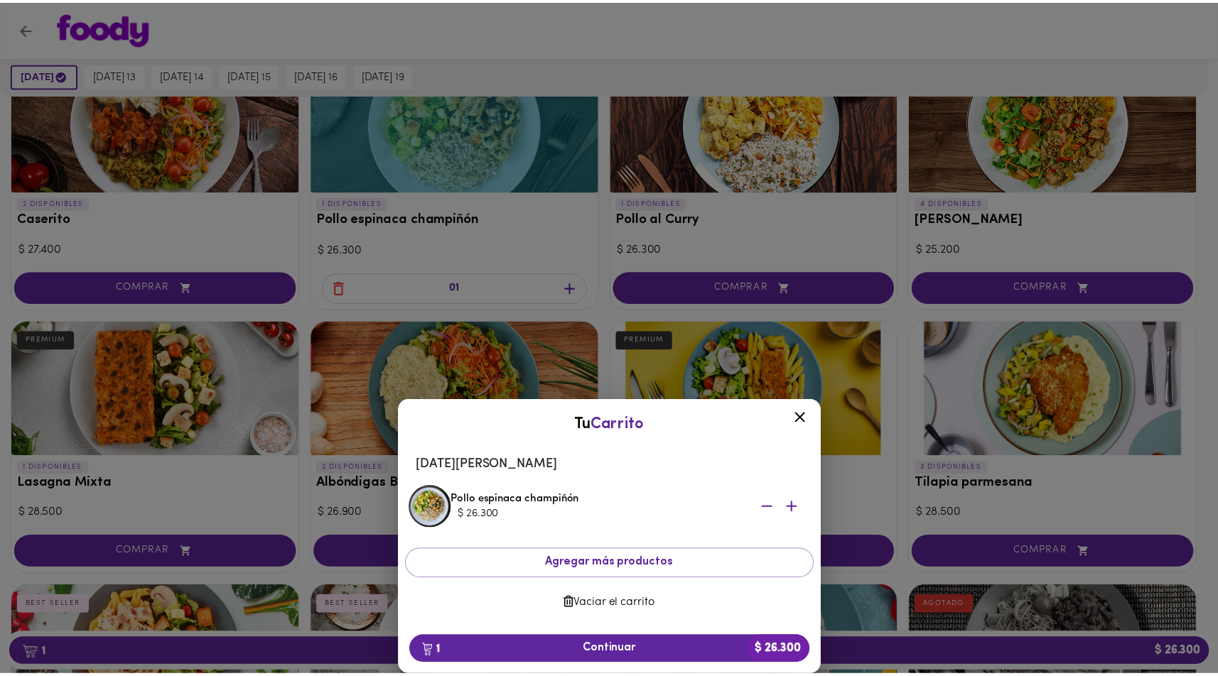
scroll to position [687, 0]
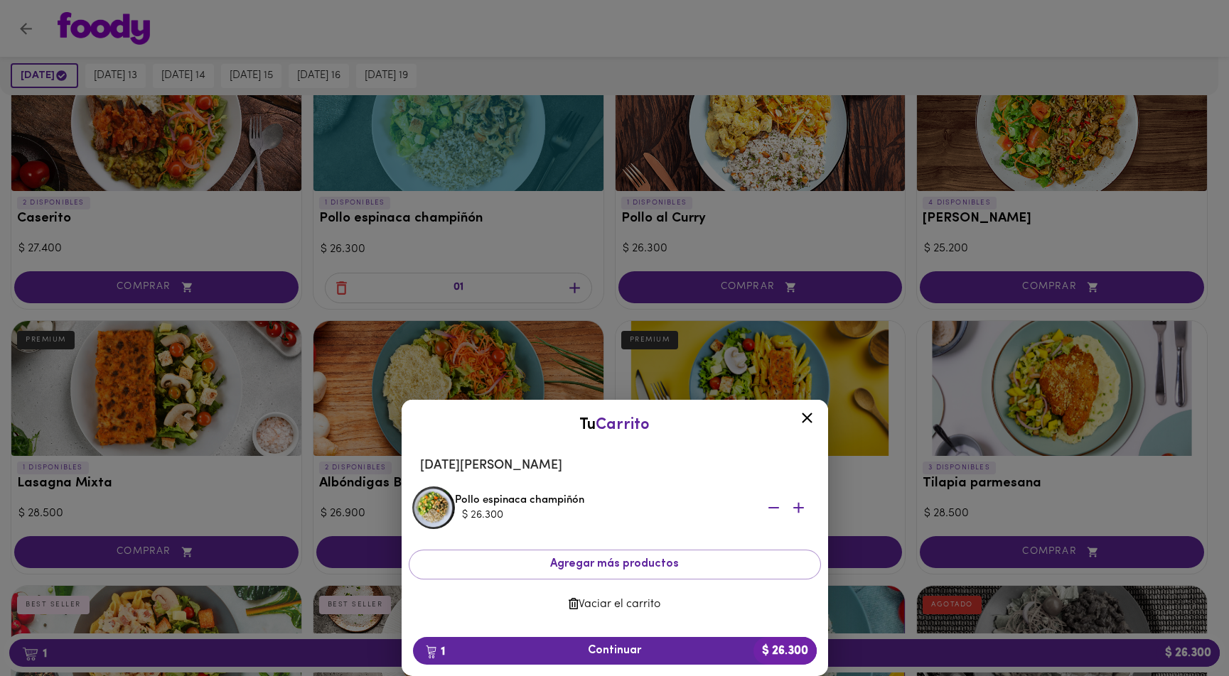
click at [401, 260] on div "Tu Carrito Martes 12 de agosto Pollo espinaca champiñón $ 26.300 Agregar más pr…" at bounding box center [614, 389] width 1229 height 575
